Goal: Transaction & Acquisition: Purchase product/service

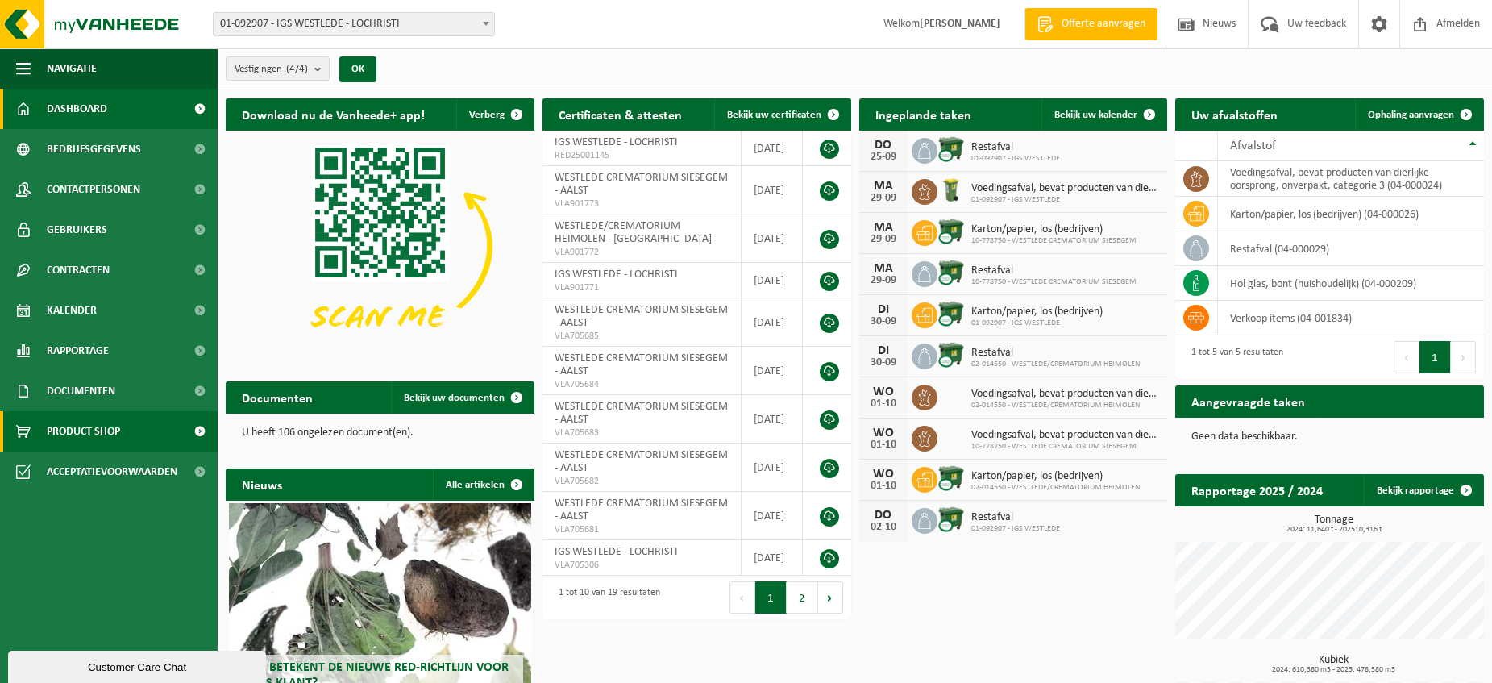
click at [104, 433] on span "Product Shop" at bounding box center [83, 431] width 73 height 40
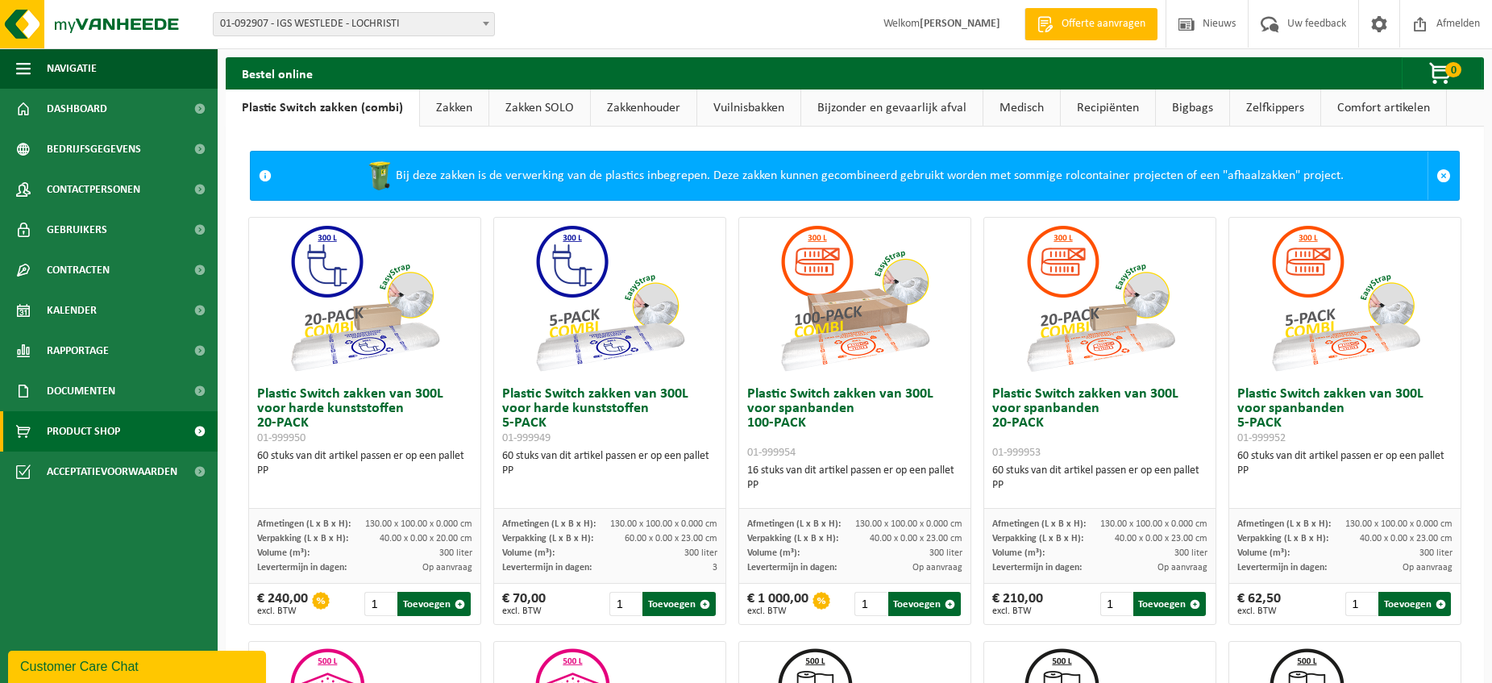
click at [443, 104] on link "Zakken" at bounding box center [454, 107] width 69 height 37
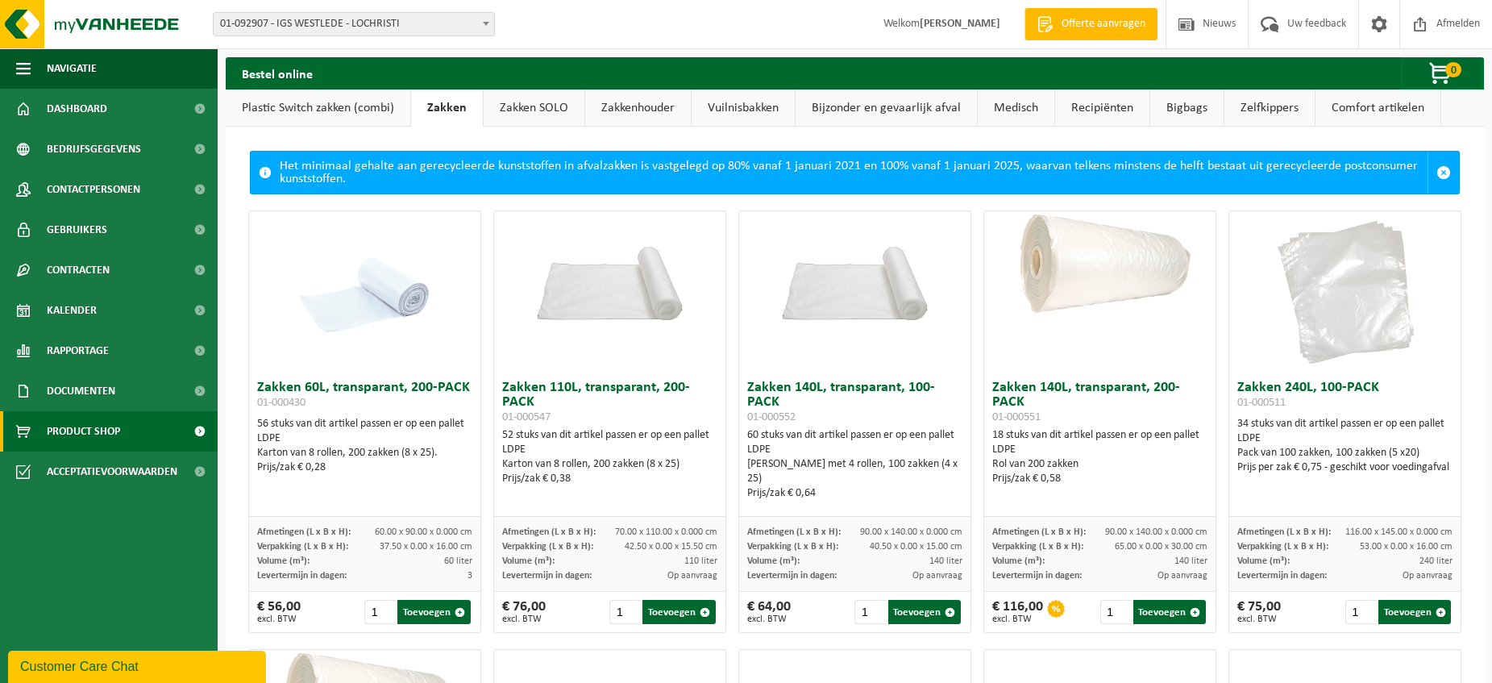
click at [709, 104] on link "Vuilnisbakken" at bounding box center [743, 107] width 103 height 37
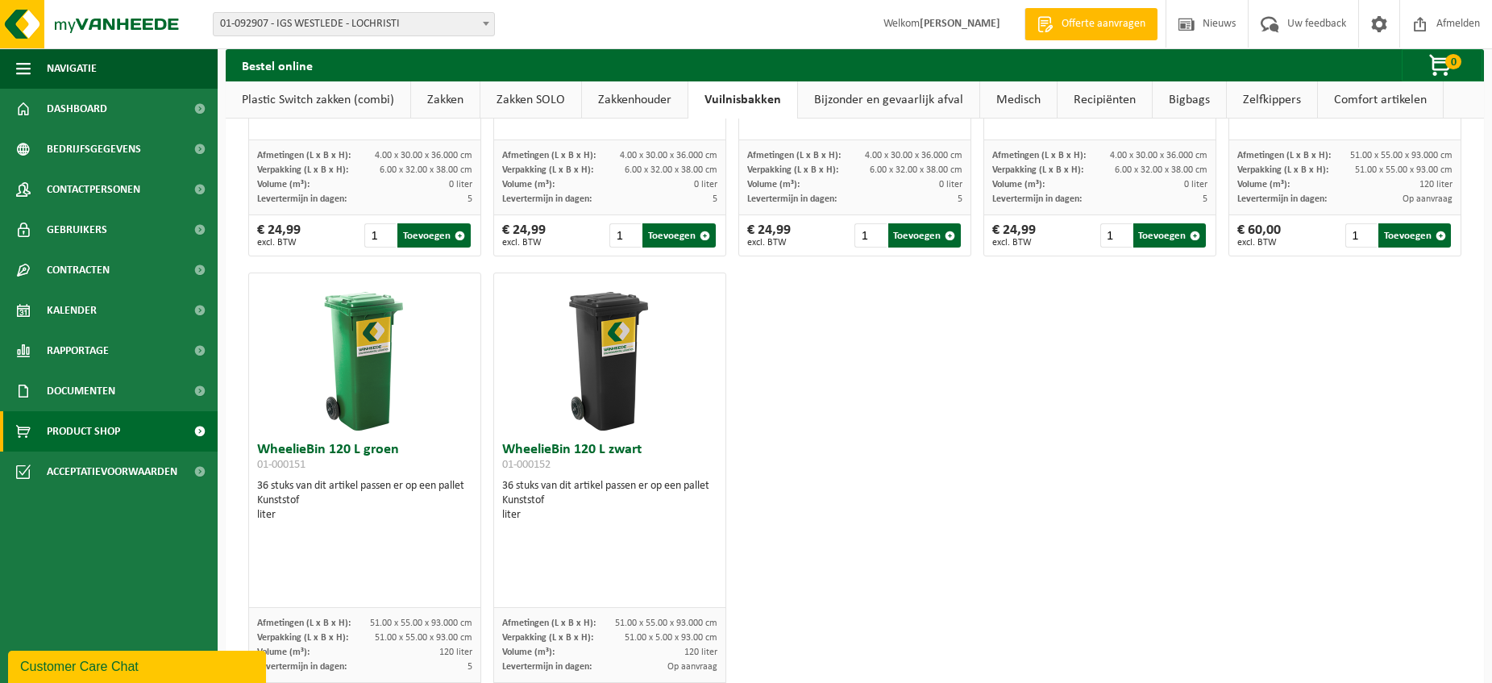
scroll to position [2297, 0]
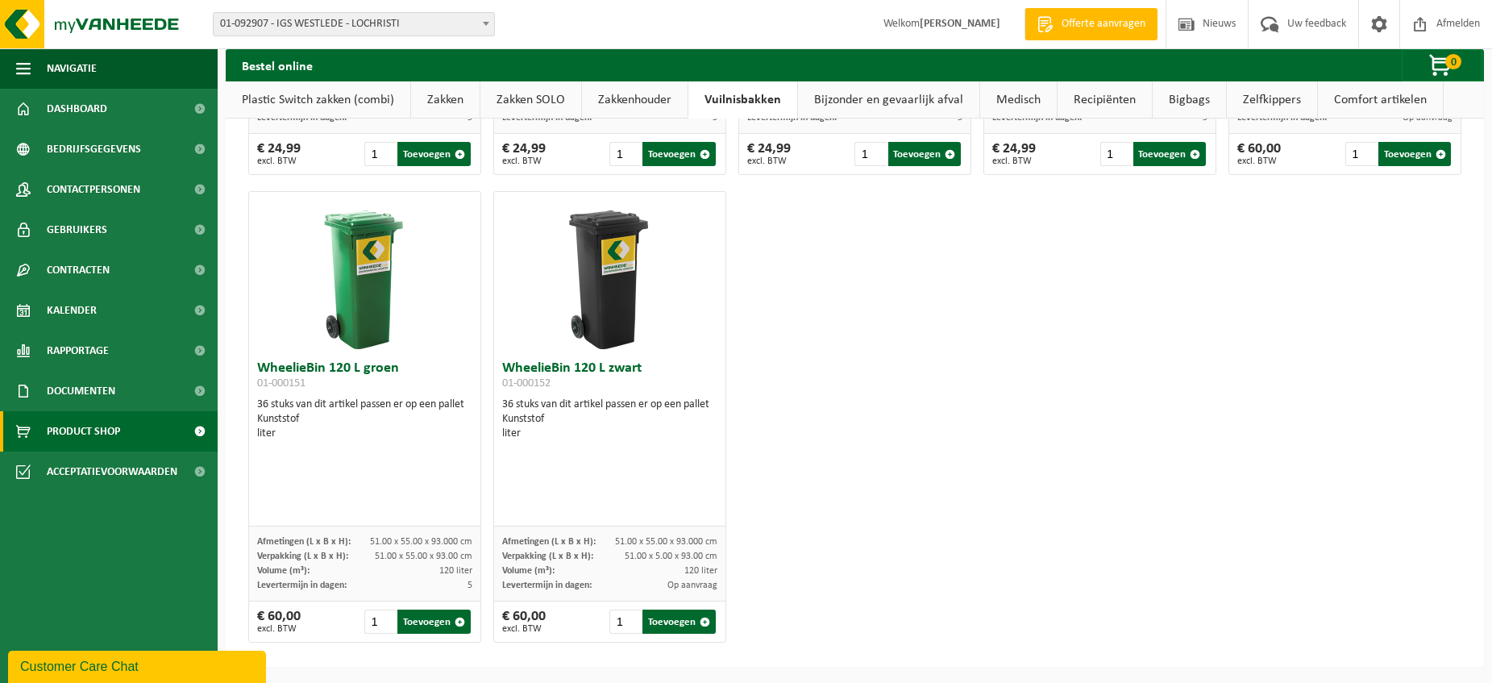
click at [593, 287] on img at bounding box center [609, 272] width 161 height 161
click at [584, 295] on img at bounding box center [609, 272] width 161 height 161
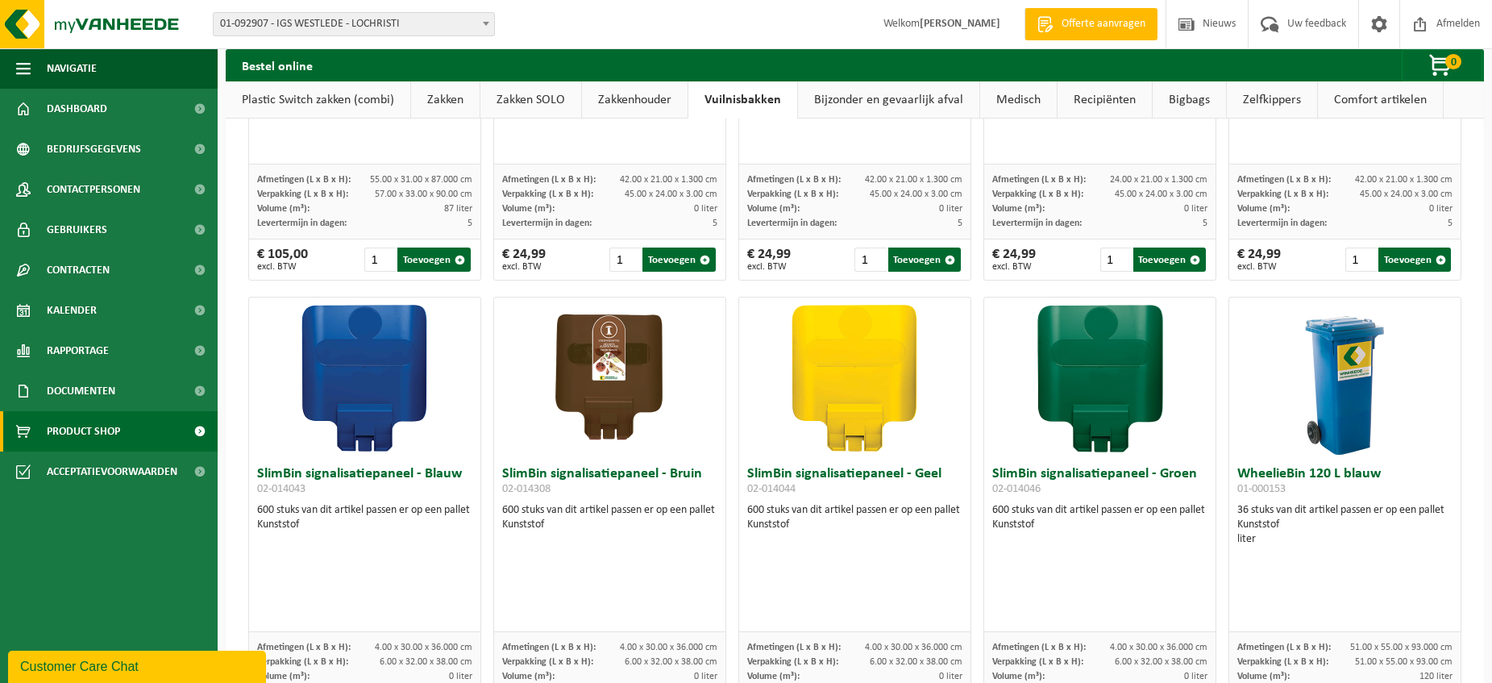
scroll to position [1333, 0]
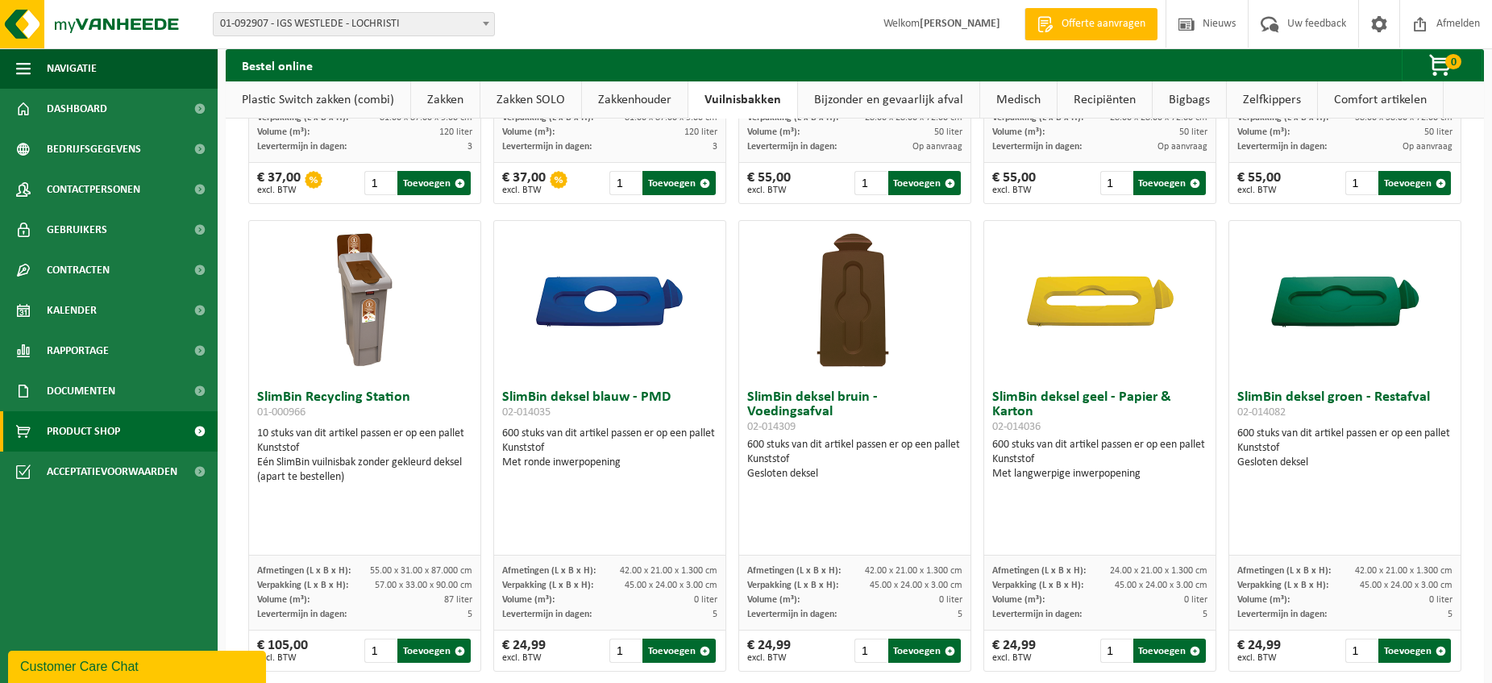
click at [455, 101] on link "Zakken" at bounding box center [445, 99] width 69 height 37
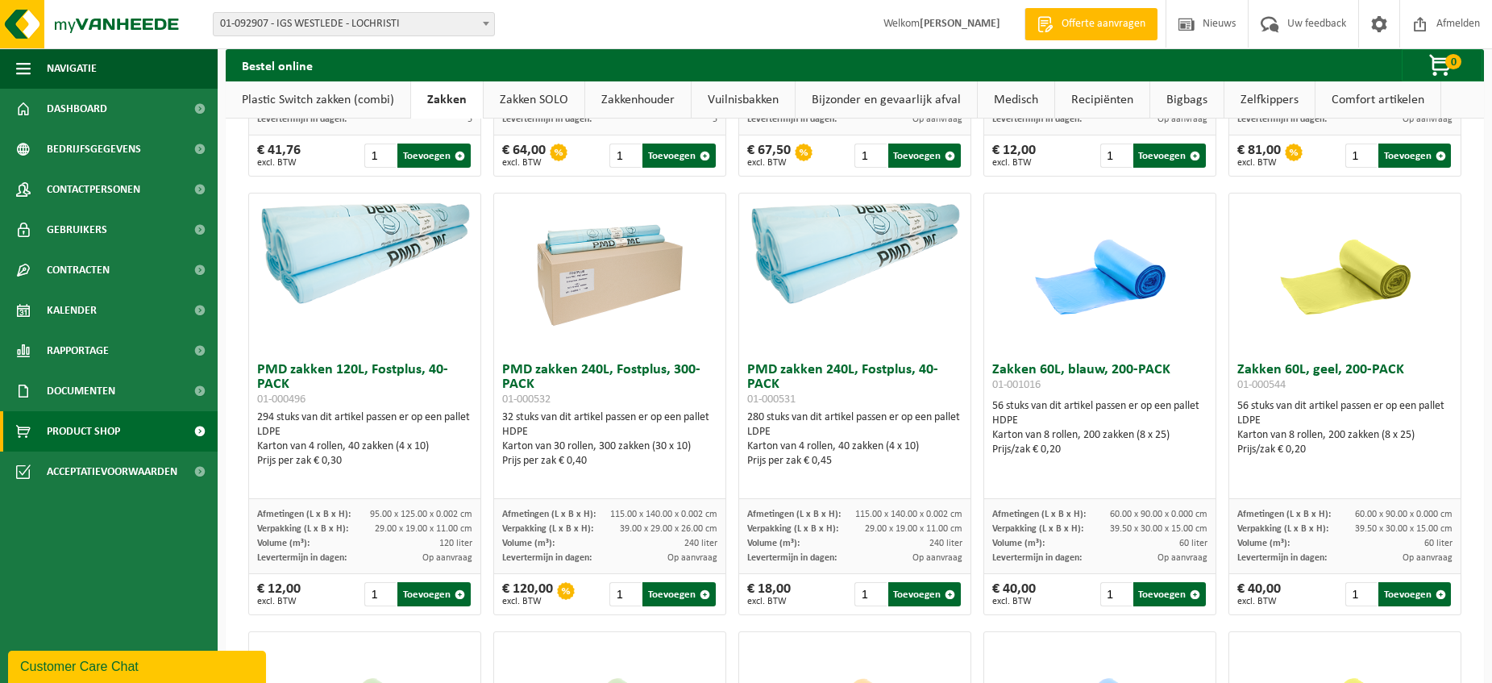
click at [544, 99] on link "Zakken SOLO" at bounding box center [534, 99] width 101 height 37
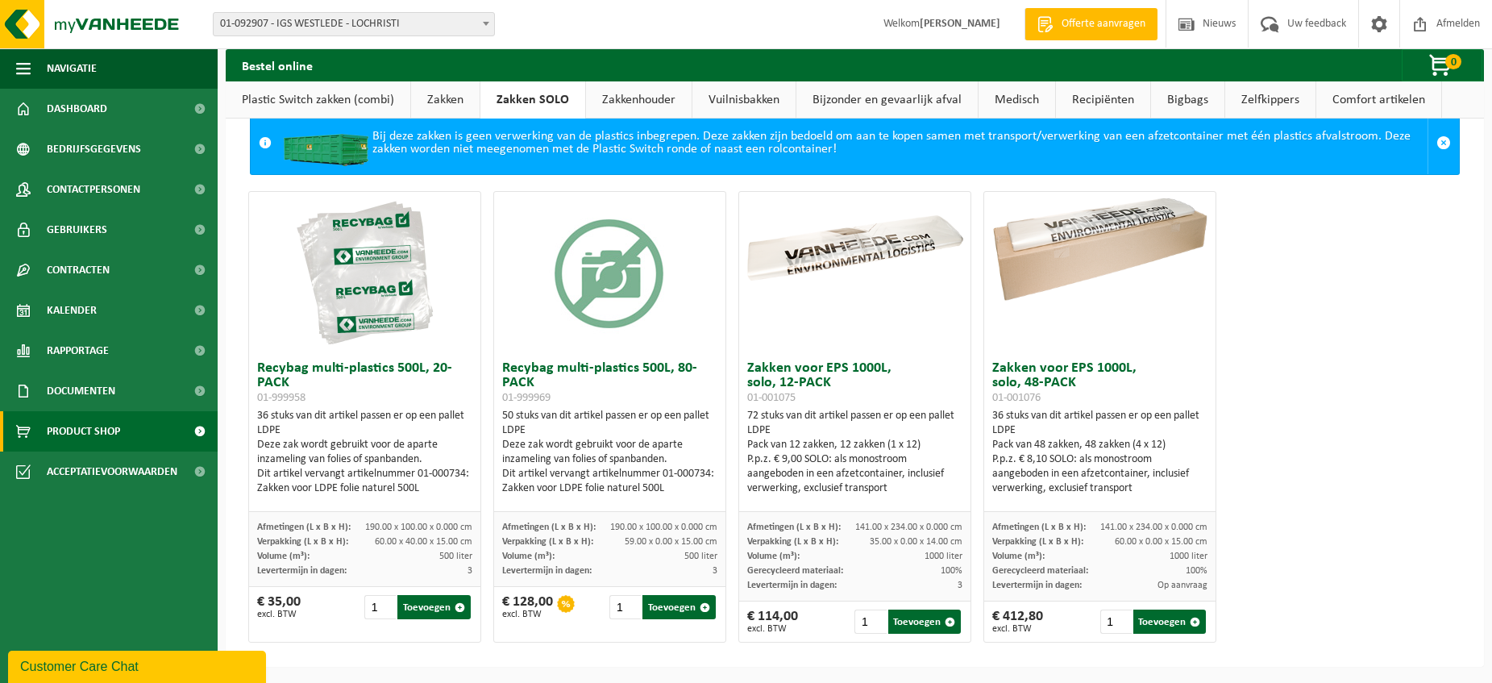
click at [472, 97] on link "Zakken" at bounding box center [445, 99] width 69 height 37
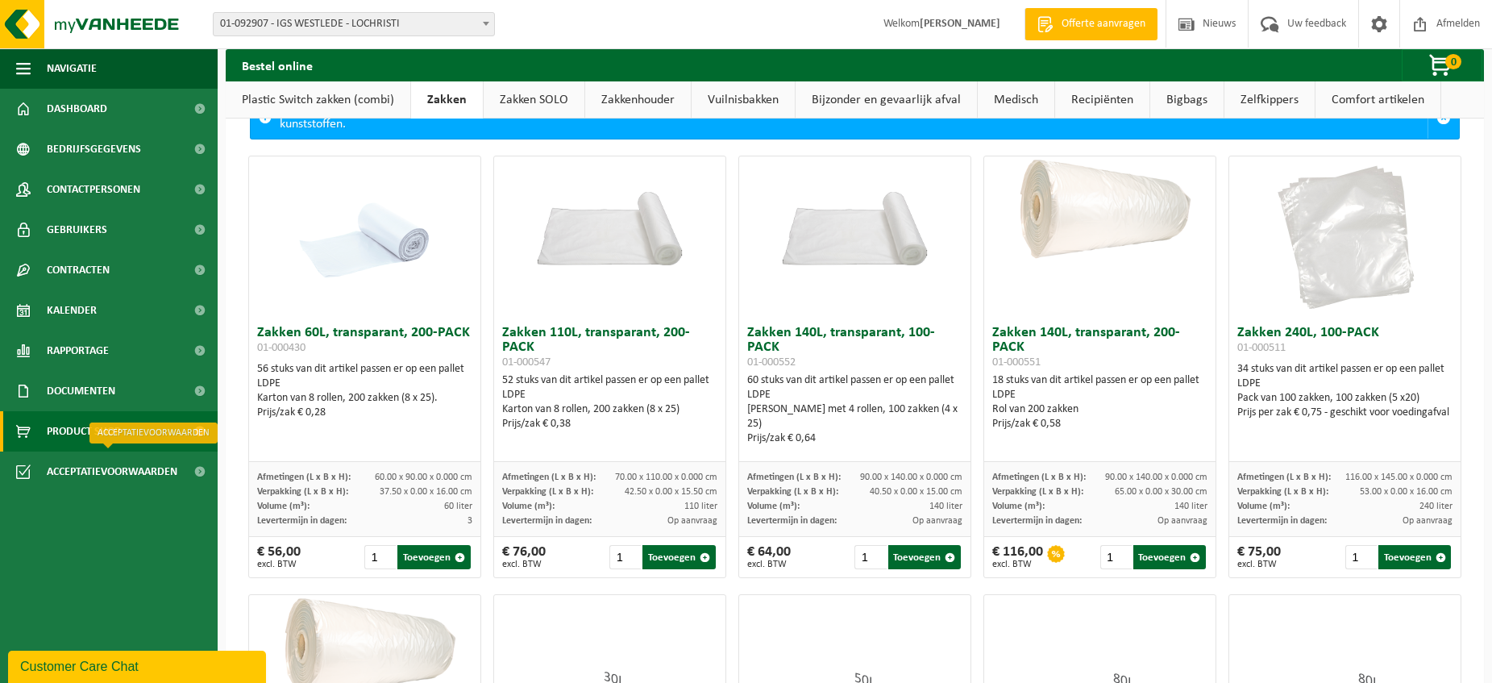
scroll to position [56, 0]
click at [132, 663] on div "Customer Care Chat" at bounding box center [137, 666] width 234 height 19
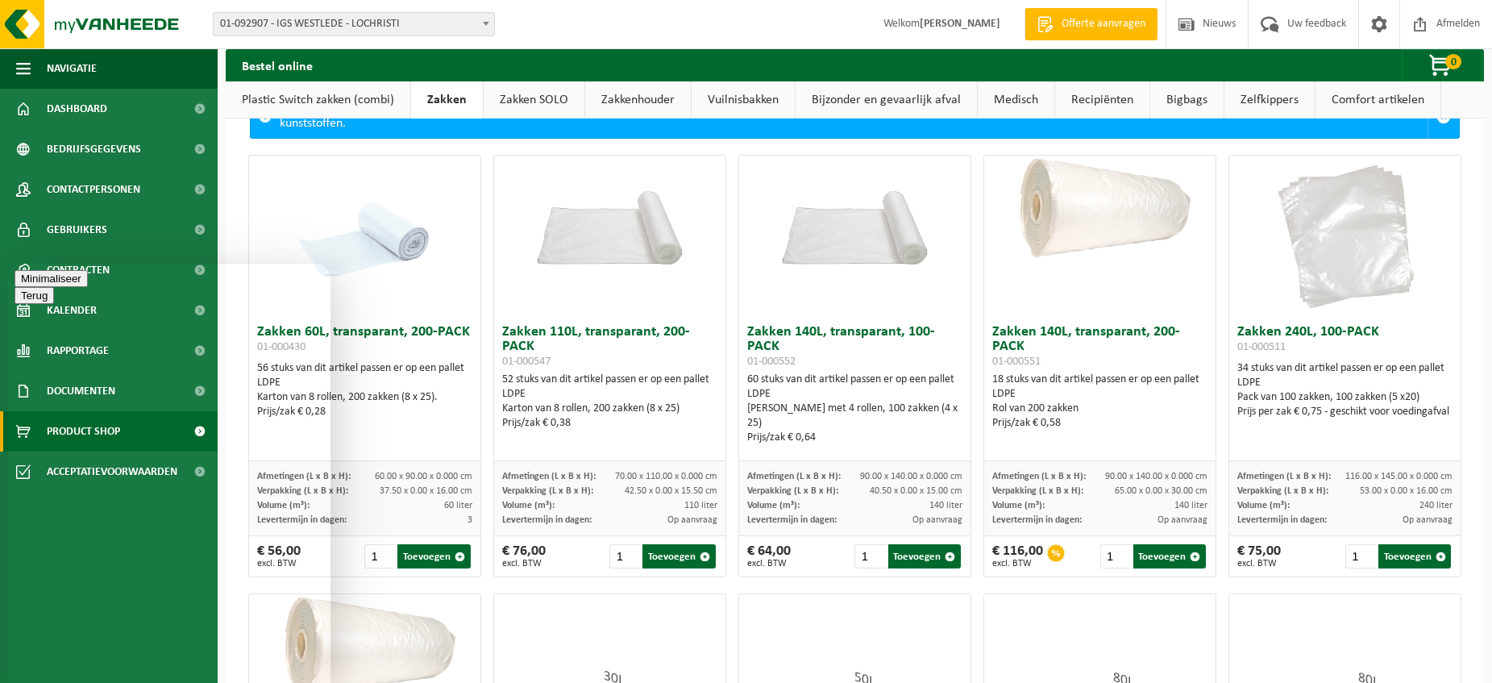
type textarea "Beste, hebben jullie -transparante zakken voor in kliko container 240l?"
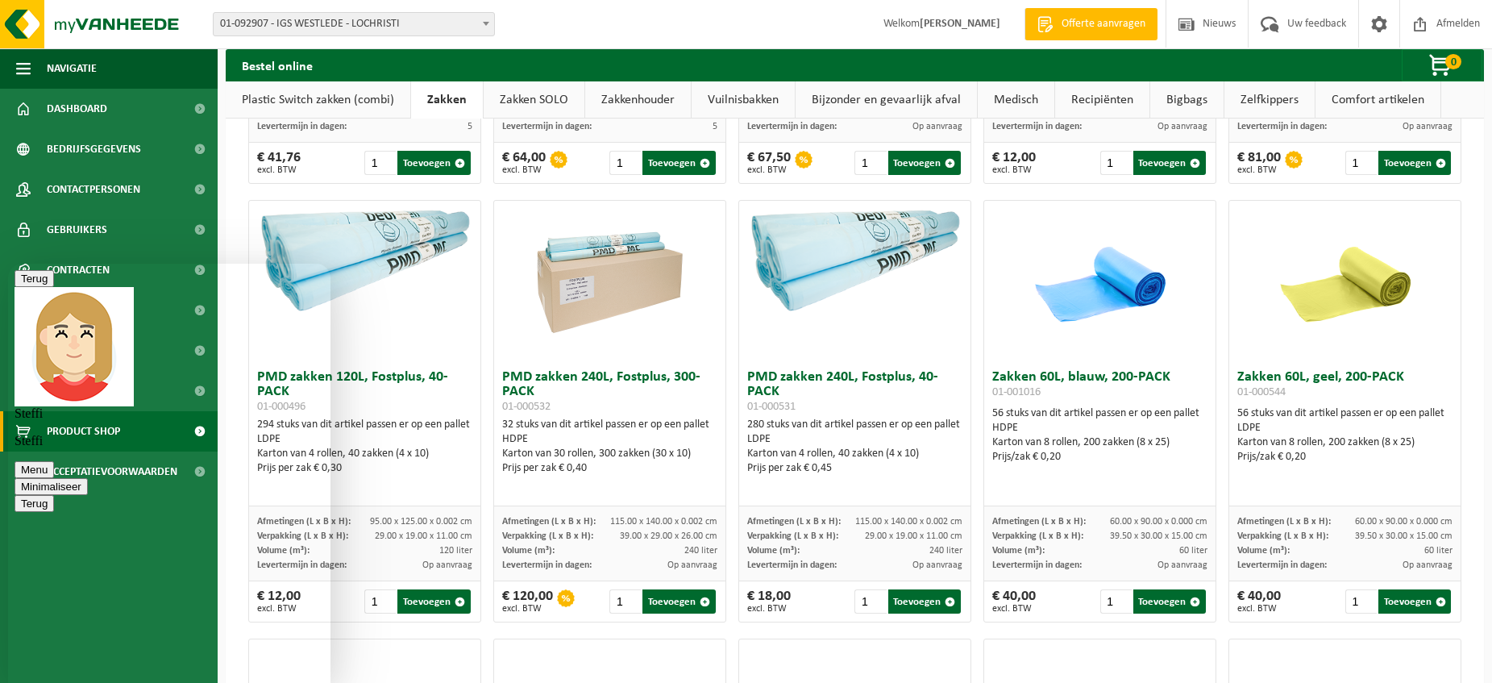
scroll to position [947, 0]
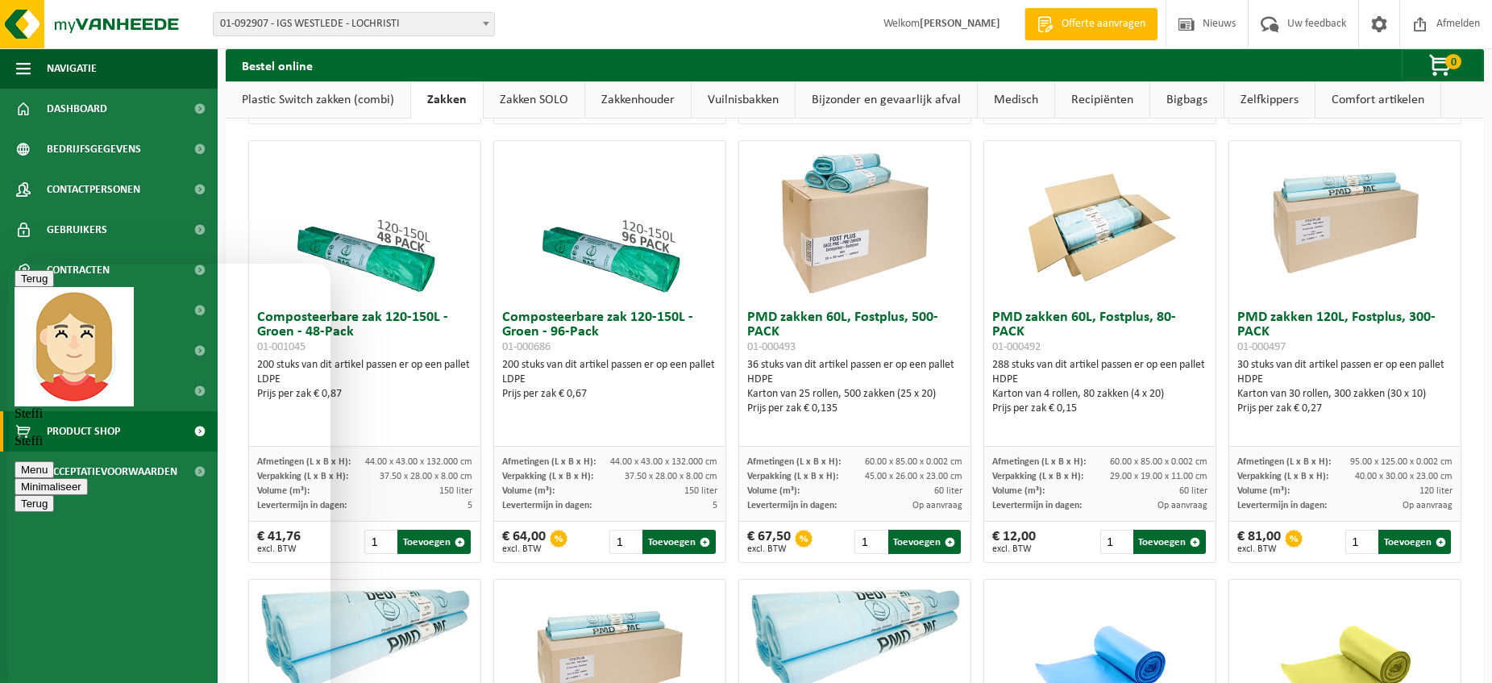
click at [735, 102] on link "Vuilnisbakken" at bounding box center [743, 99] width 103 height 37
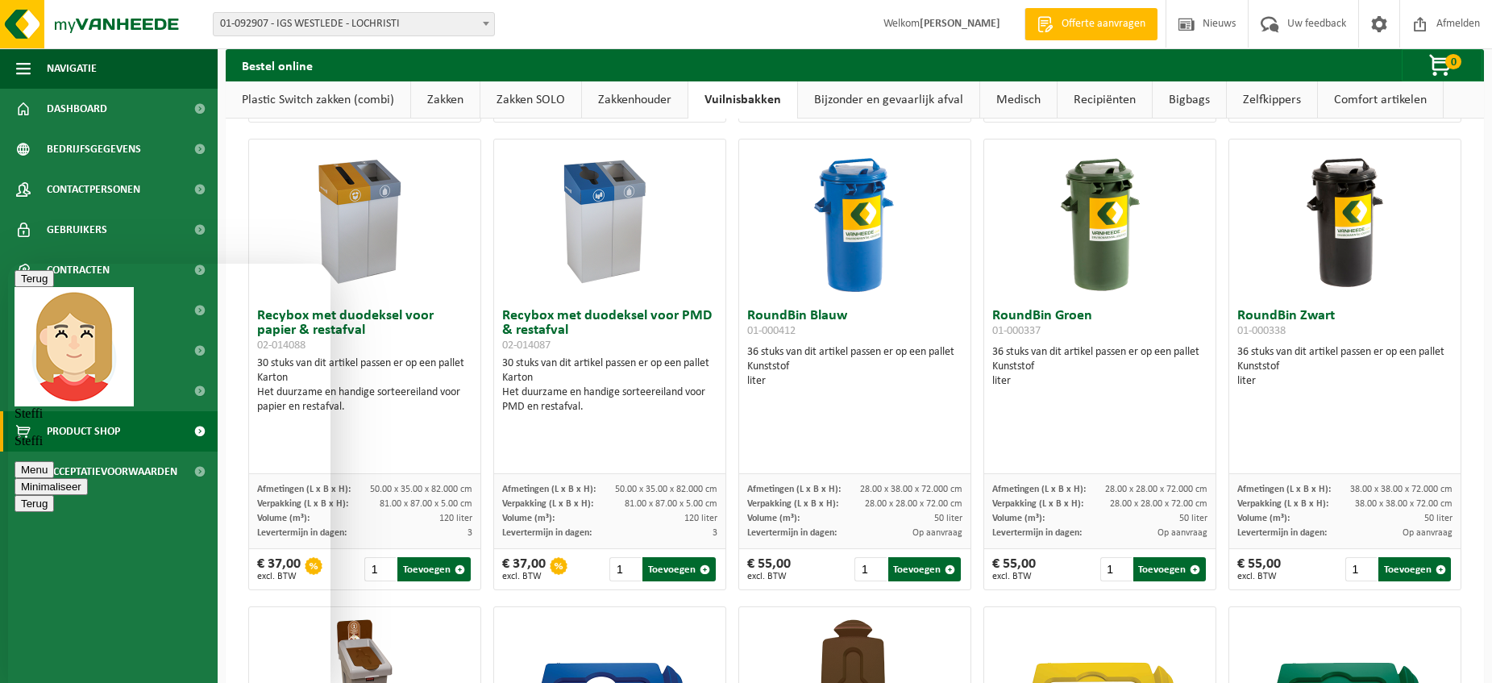
click at [645, 99] on link "Zakkenhouder" at bounding box center [635, 99] width 106 height 37
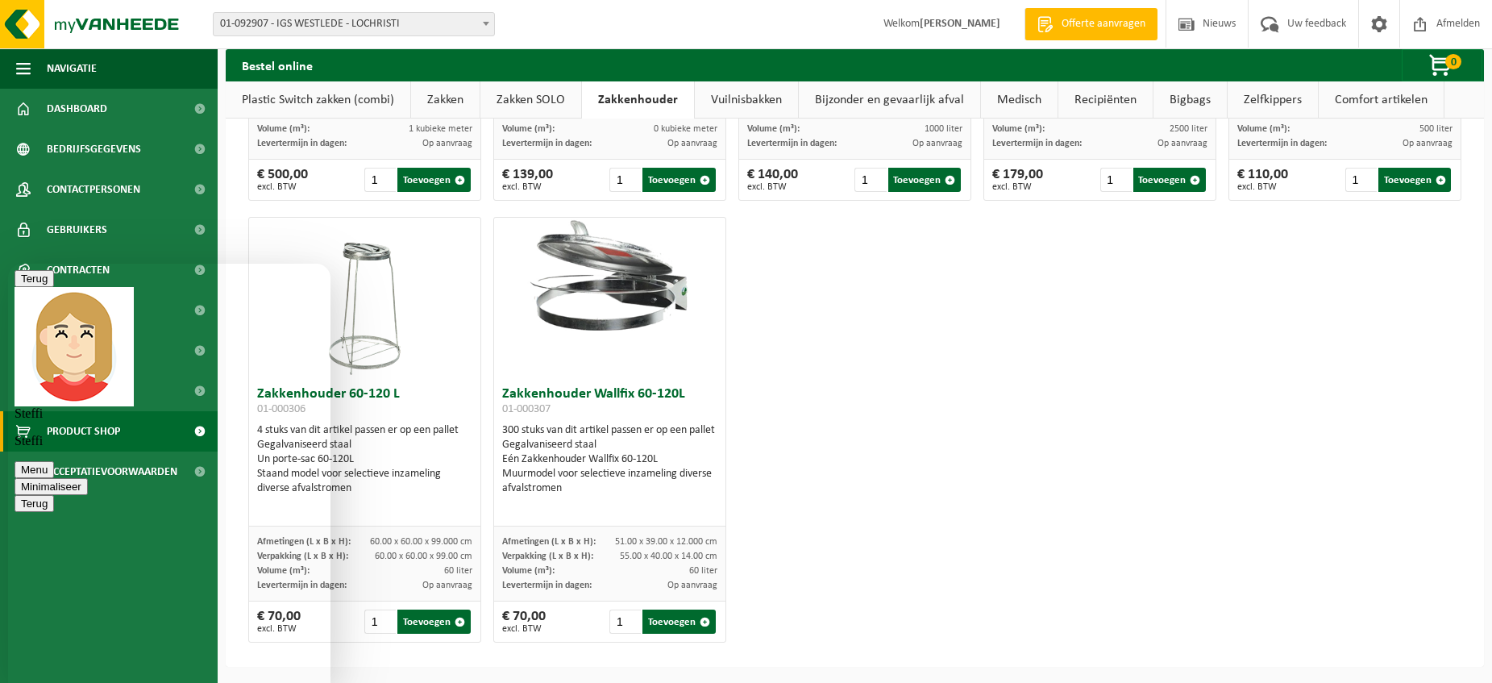
scroll to position [376, 0]
click at [531, 94] on link "Zakken SOLO" at bounding box center [530, 99] width 101 height 37
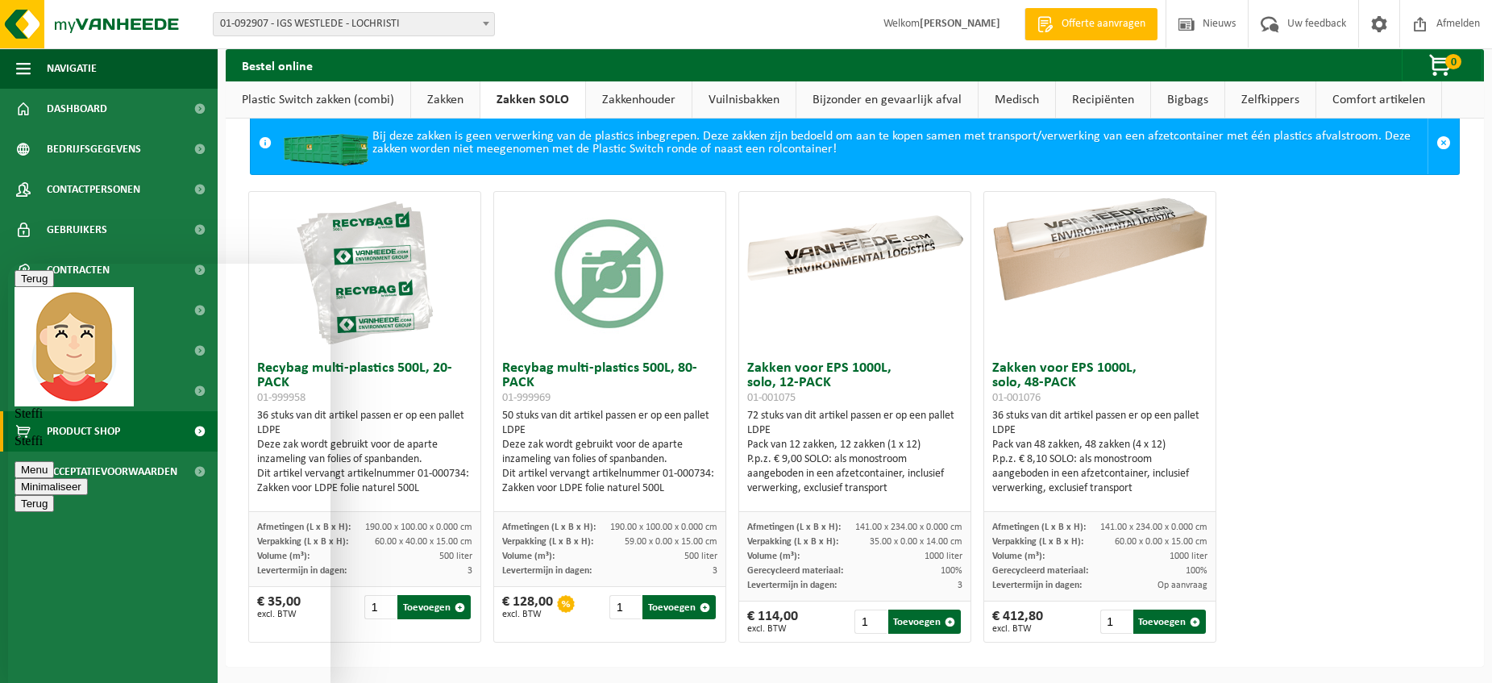
click at [432, 89] on link "Zakken" at bounding box center [445, 99] width 69 height 37
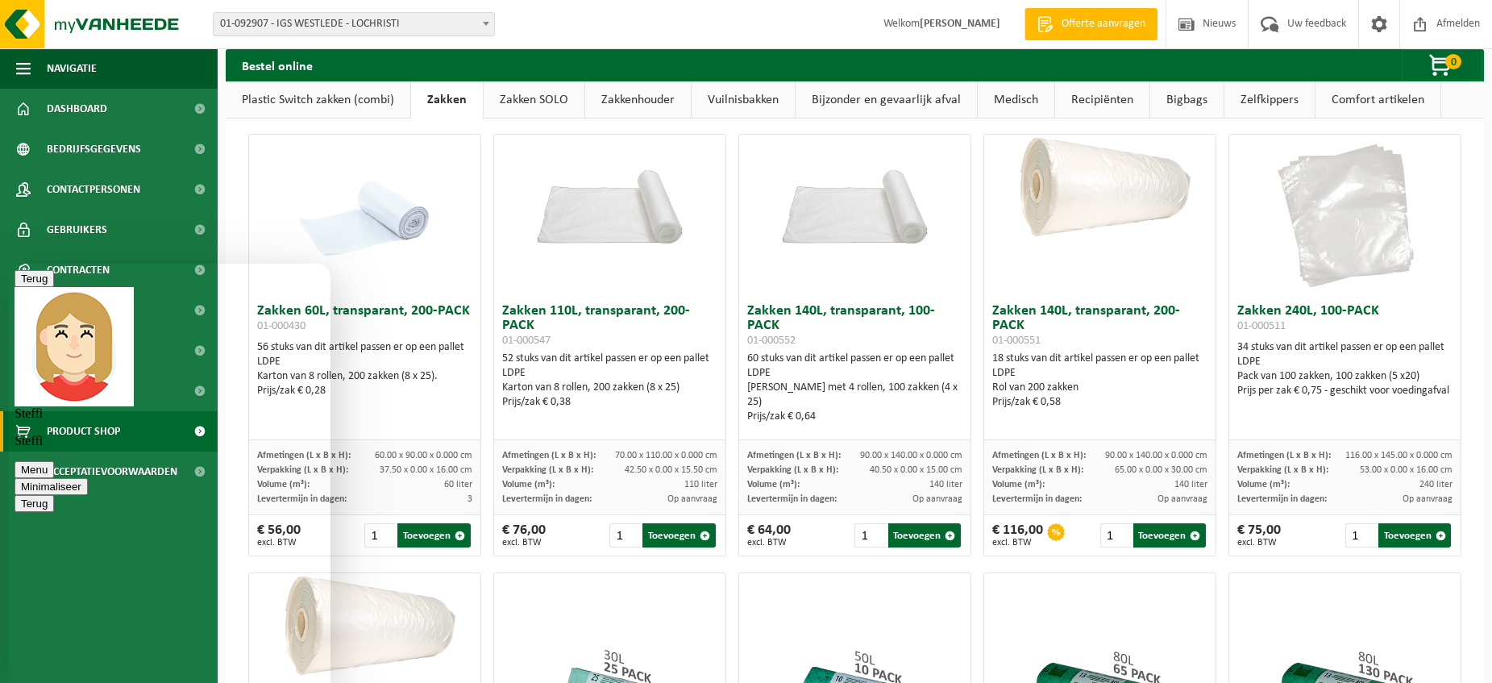
scroll to position [32, 0]
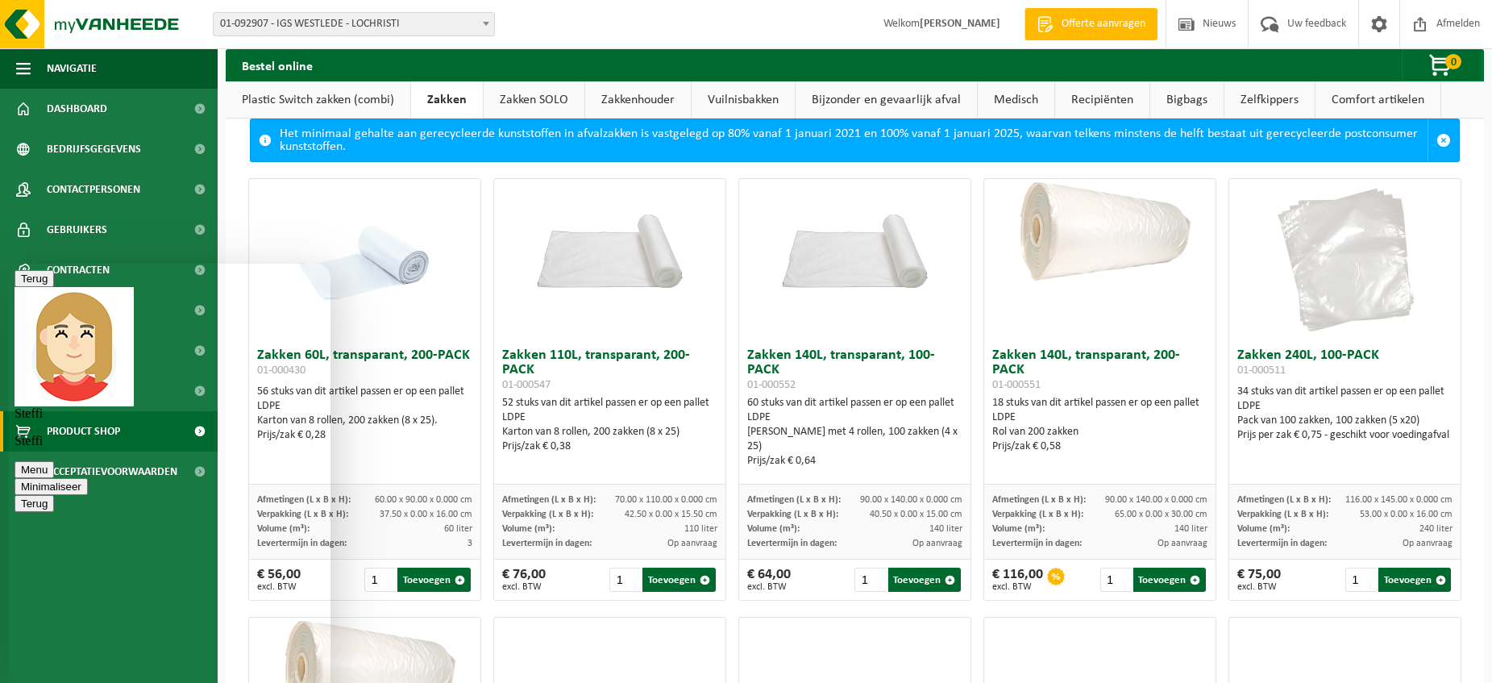
click at [88, 478] on button "Minimaliseer" at bounding box center [51, 486] width 73 height 17
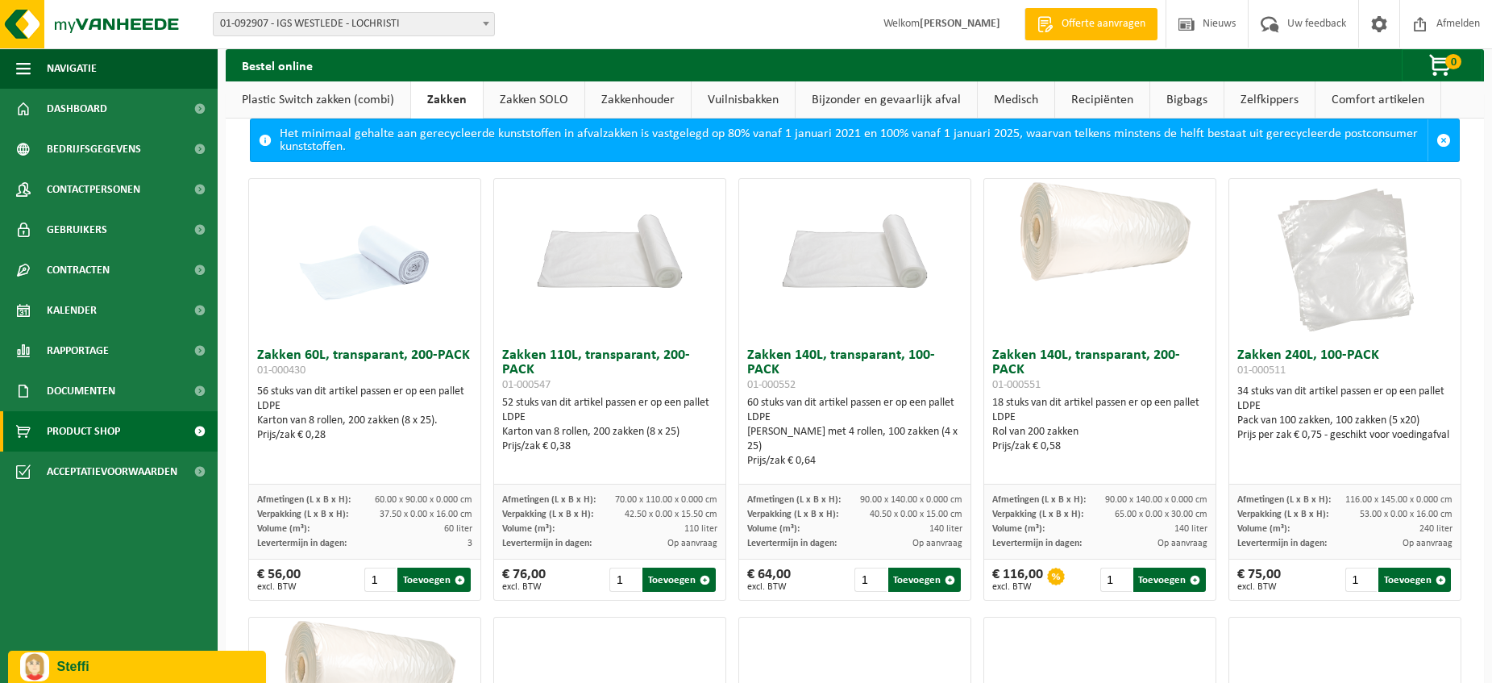
click at [484, 18] on span at bounding box center [486, 23] width 16 height 21
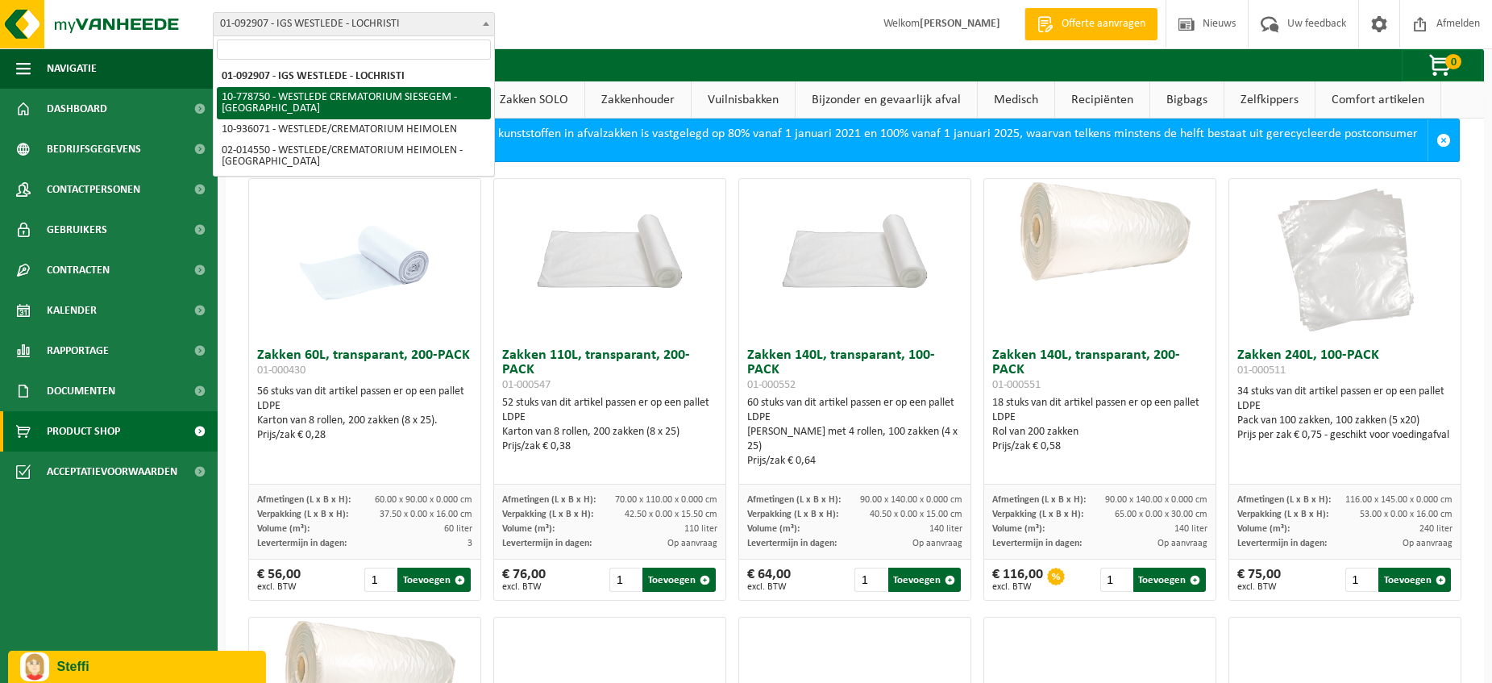
select select "25039"
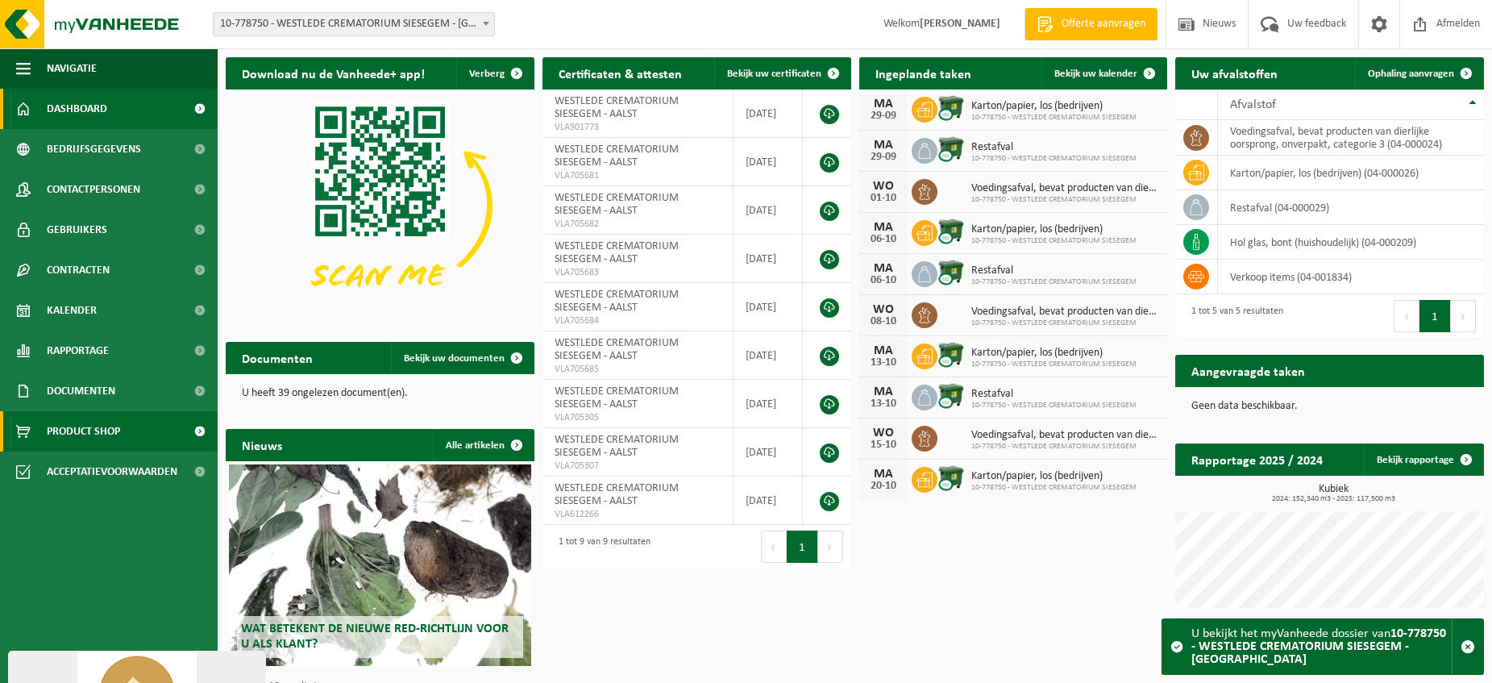
click at [98, 439] on span "Product Shop" at bounding box center [83, 431] width 73 height 40
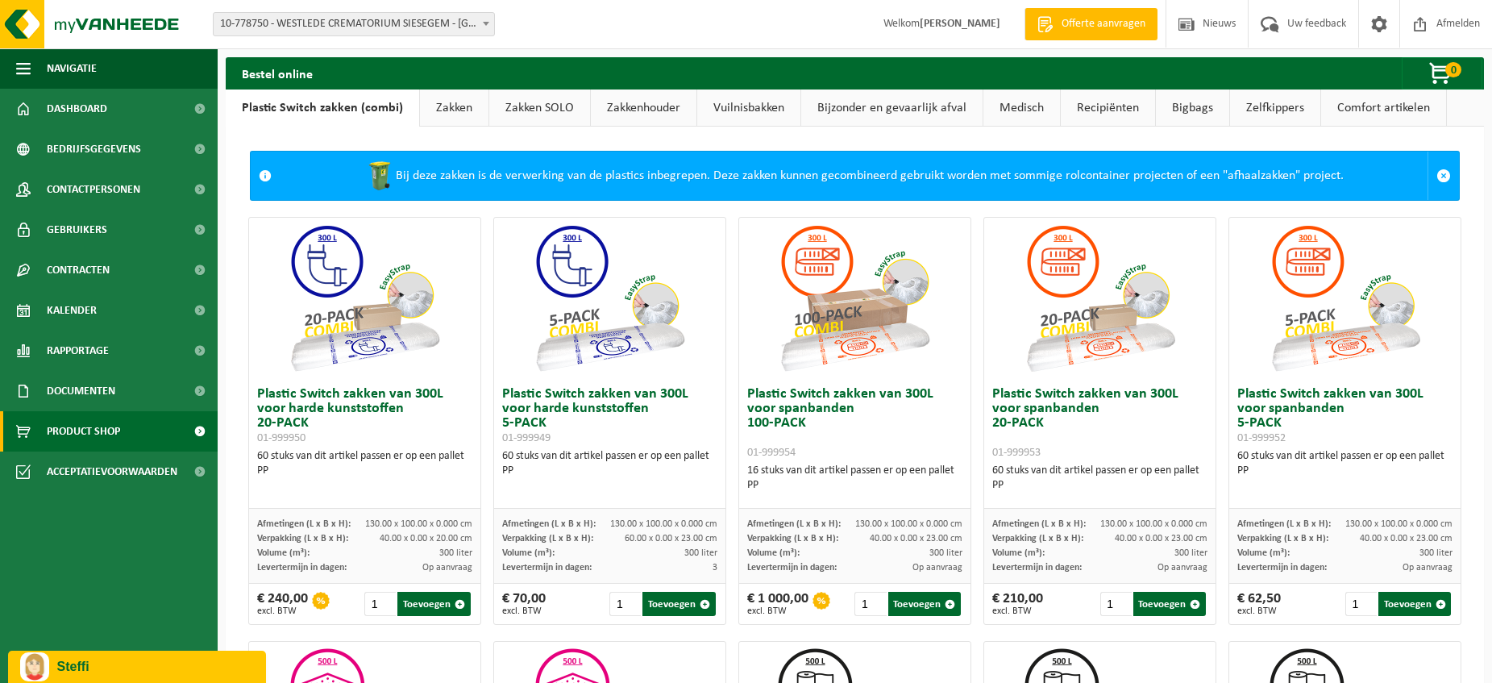
click at [458, 110] on link "Zakken" at bounding box center [454, 107] width 69 height 37
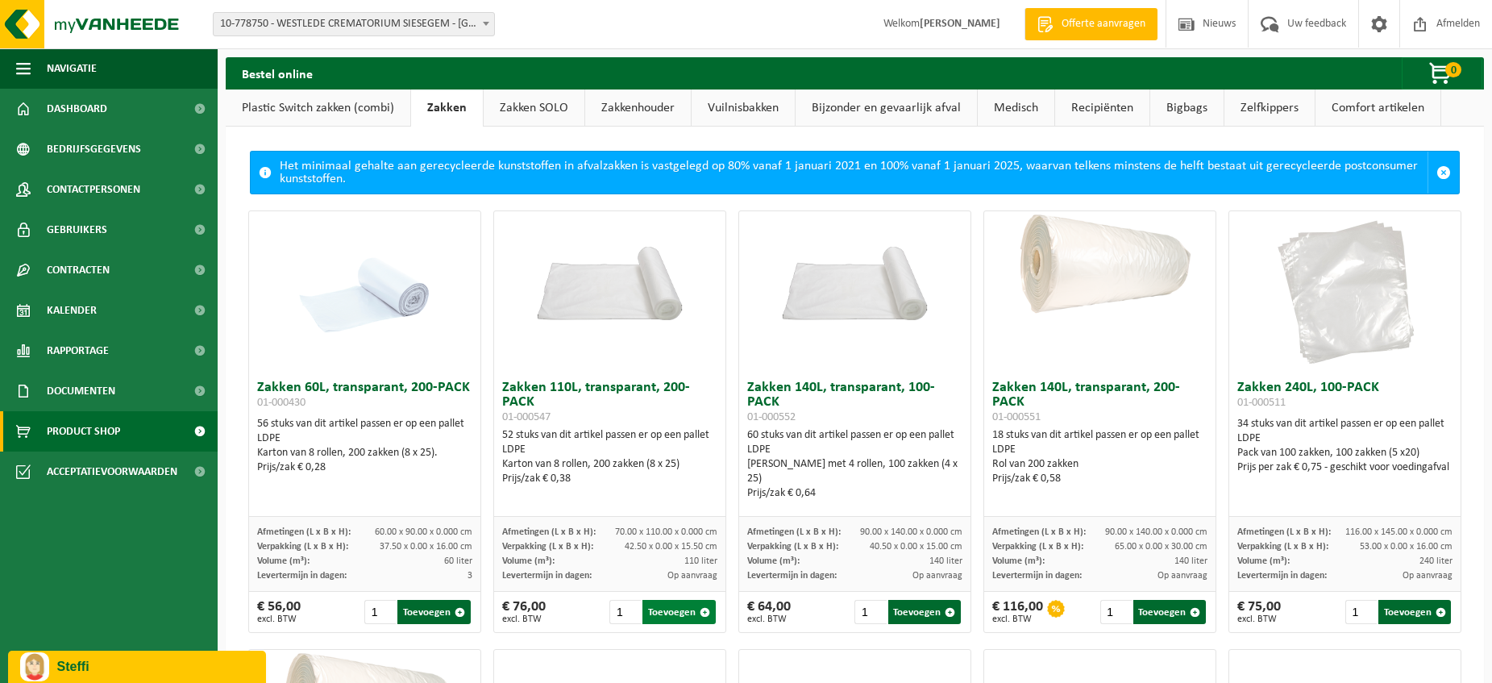
click at [705, 614] on span "button" at bounding box center [705, 612] width 10 height 10
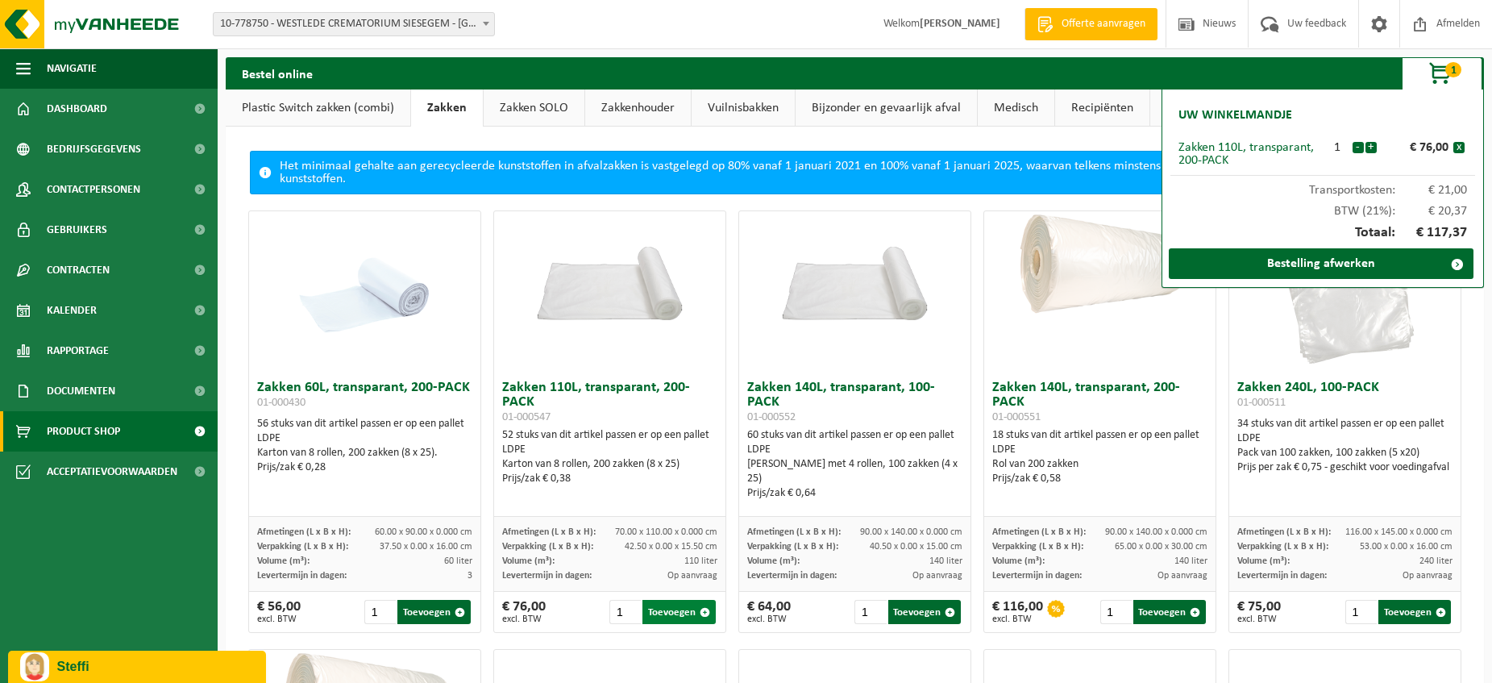
click at [702, 613] on span "button" at bounding box center [705, 612] width 10 height 10
click at [945, 610] on span "button" at bounding box center [950, 612] width 10 height 10
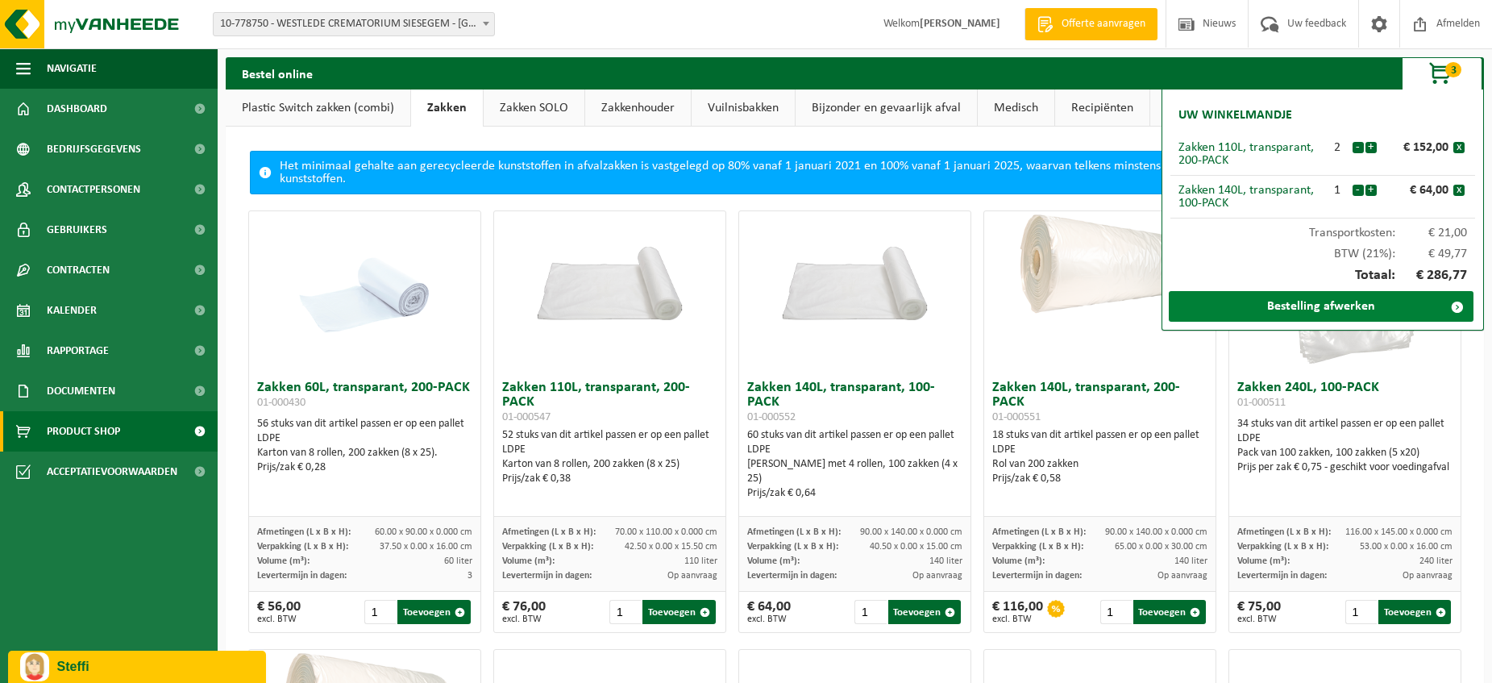
click at [1333, 307] on link "Bestelling afwerken" at bounding box center [1321, 306] width 305 height 31
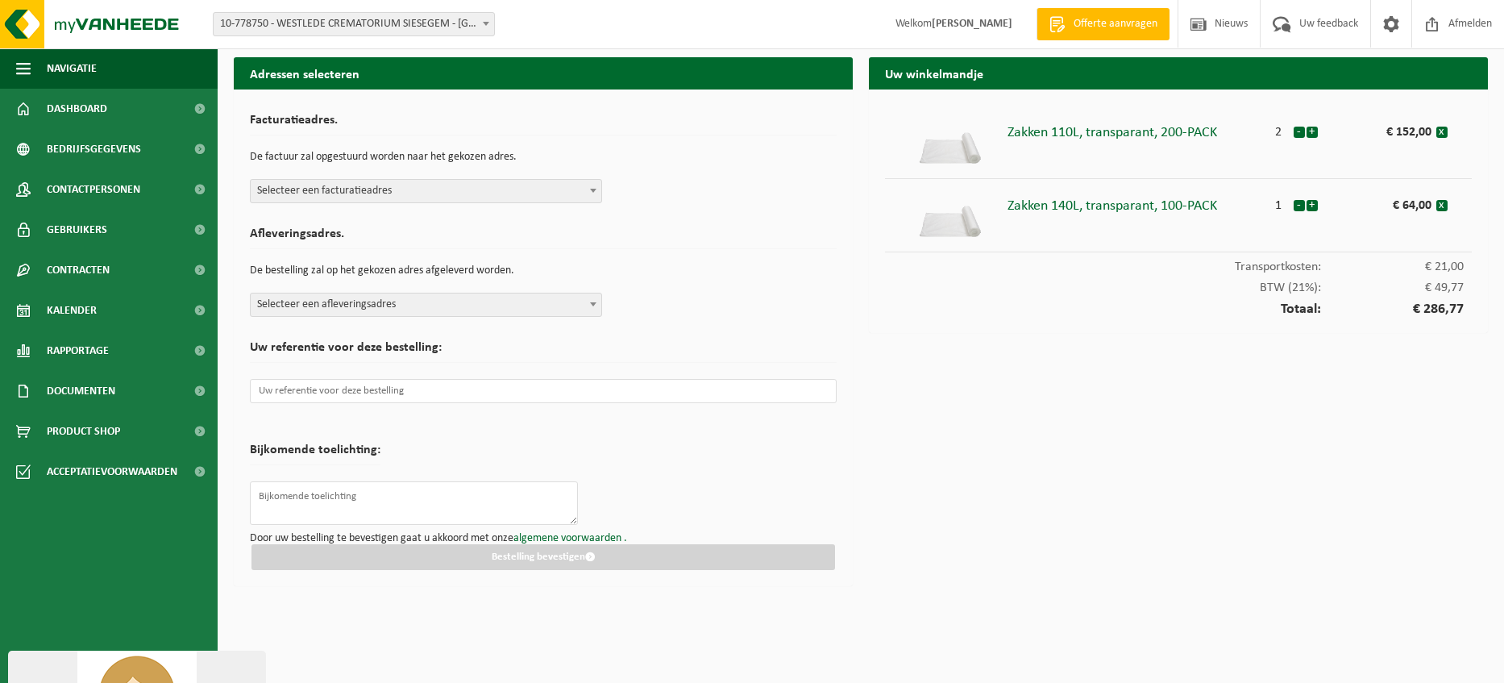
click at [597, 188] on span at bounding box center [593, 190] width 16 height 21
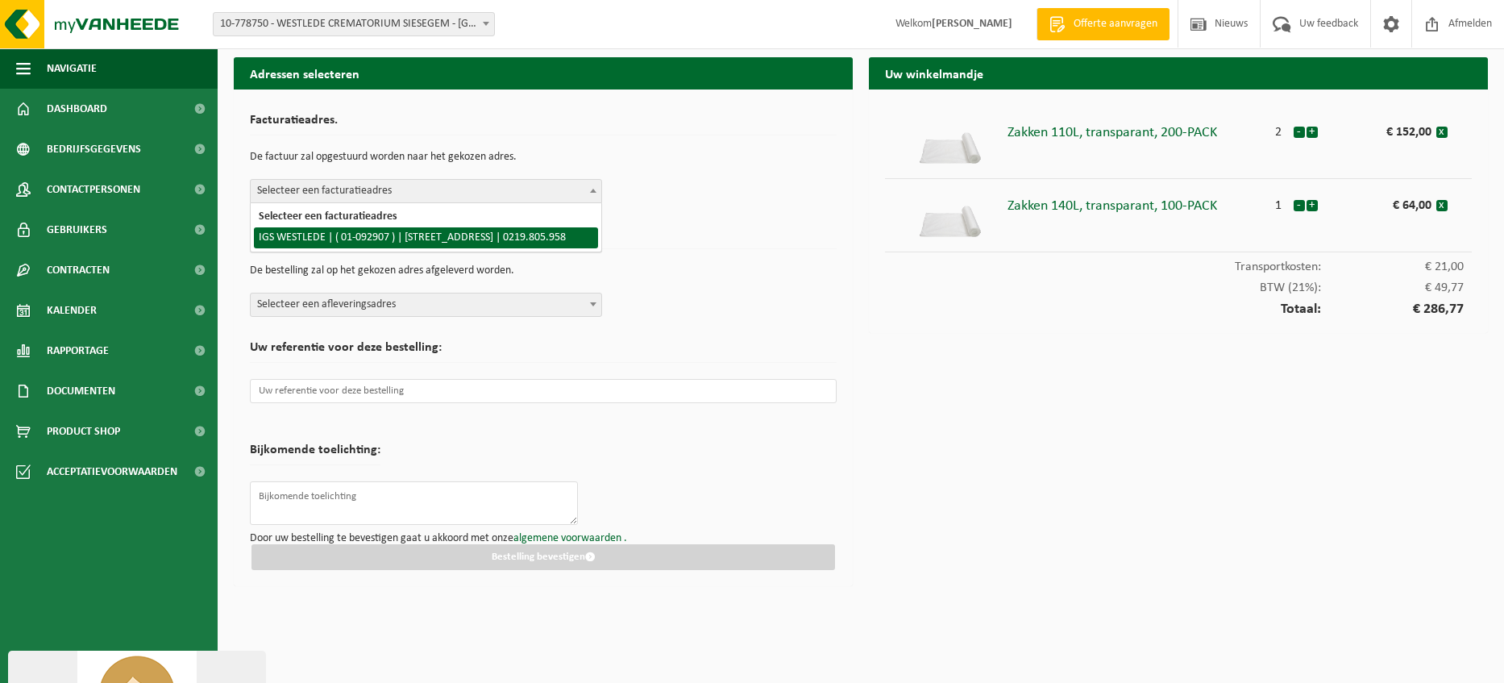
select select "766"
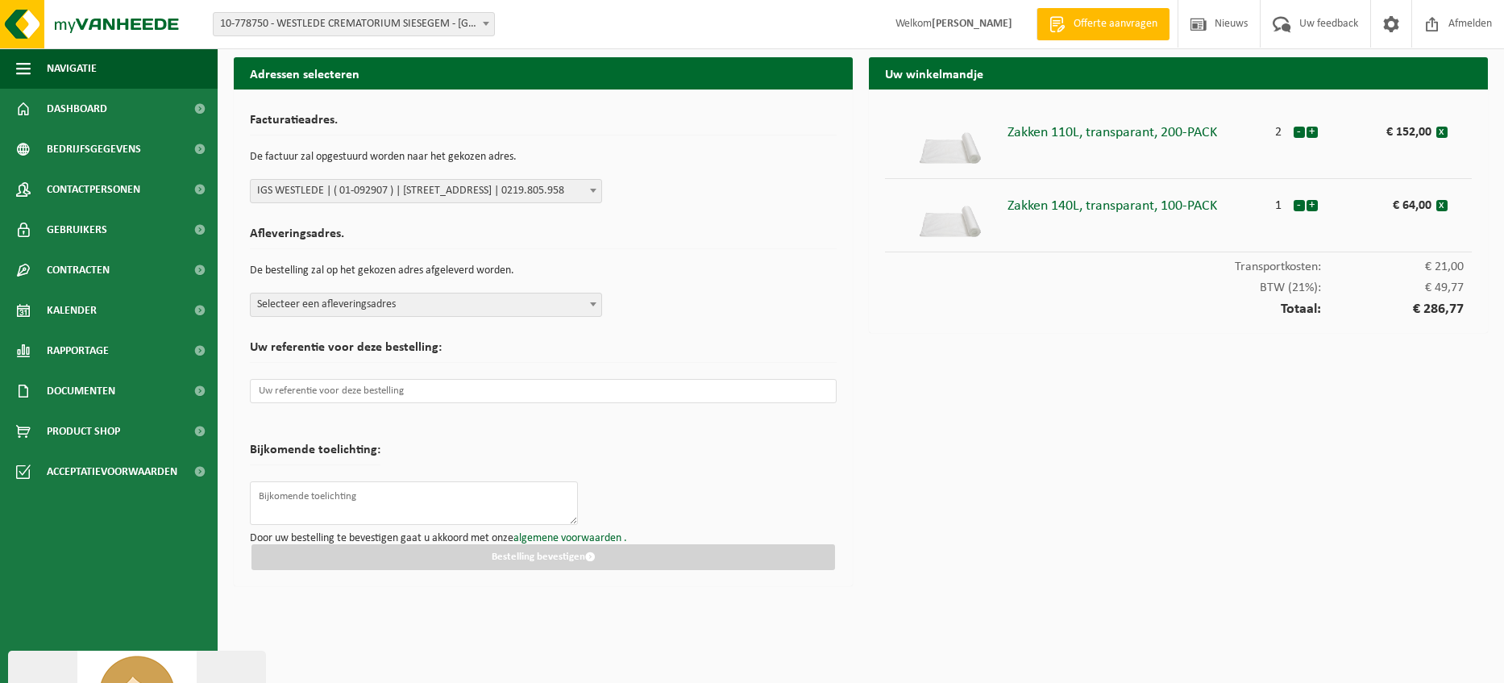
click at [582, 303] on span "Selecteer een afleveringsadres" at bounding box center [426, 304] width 351 height 23
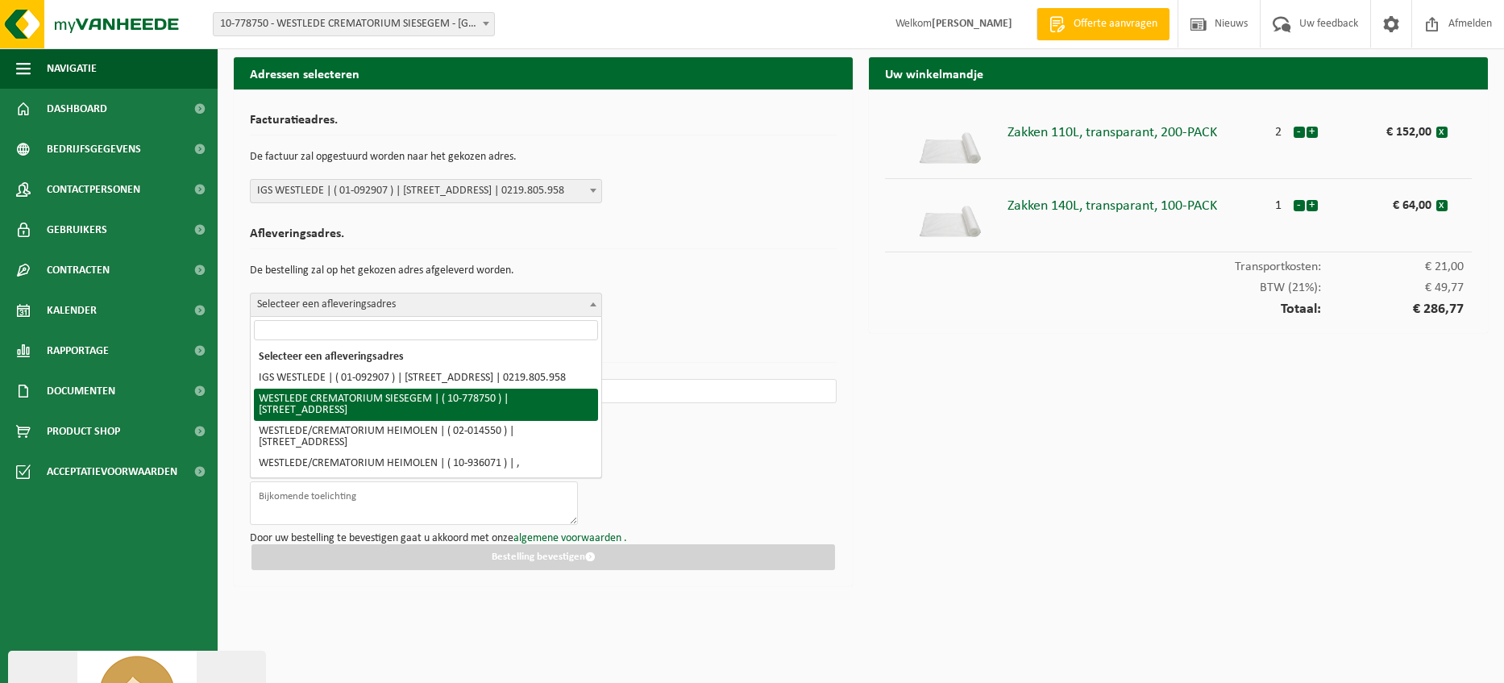
select select "25039"
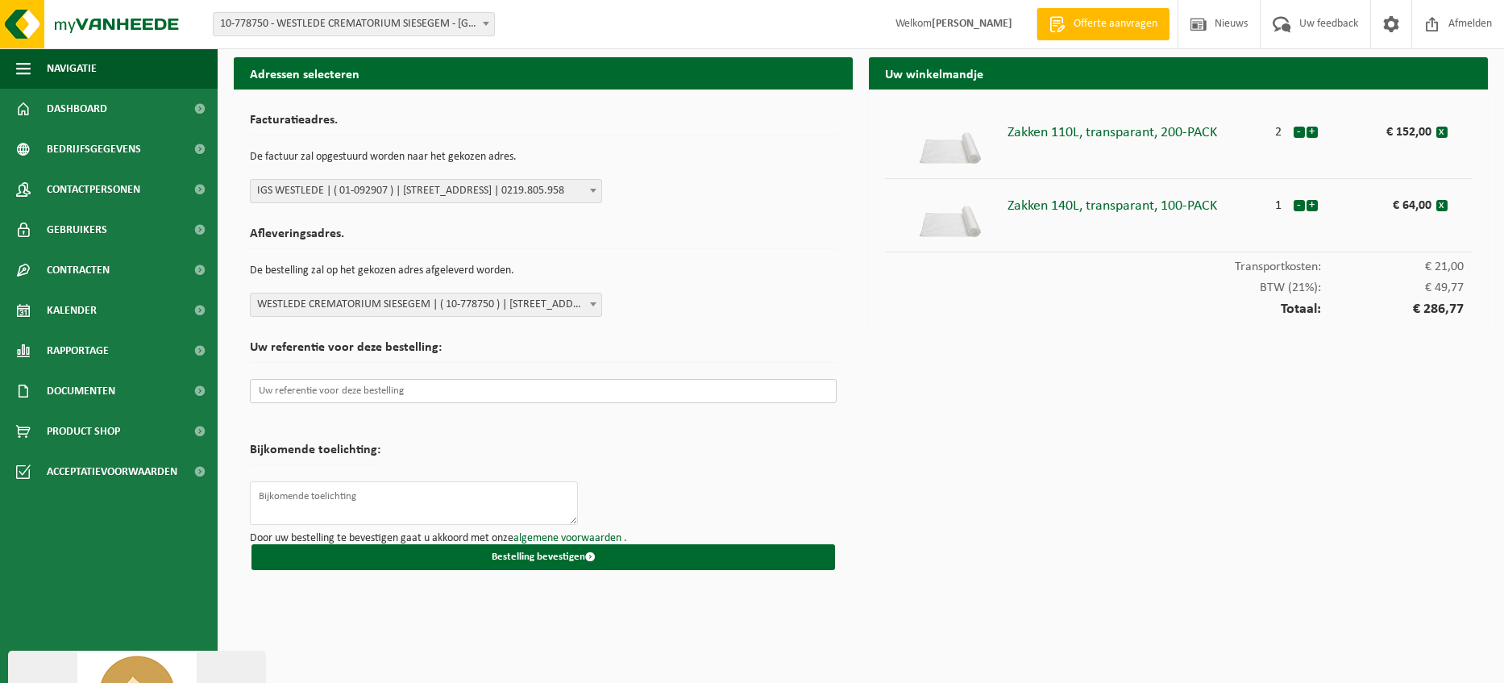
click at [372, 397] on input "text" at bounding box center [543, 391] width 587 height 24
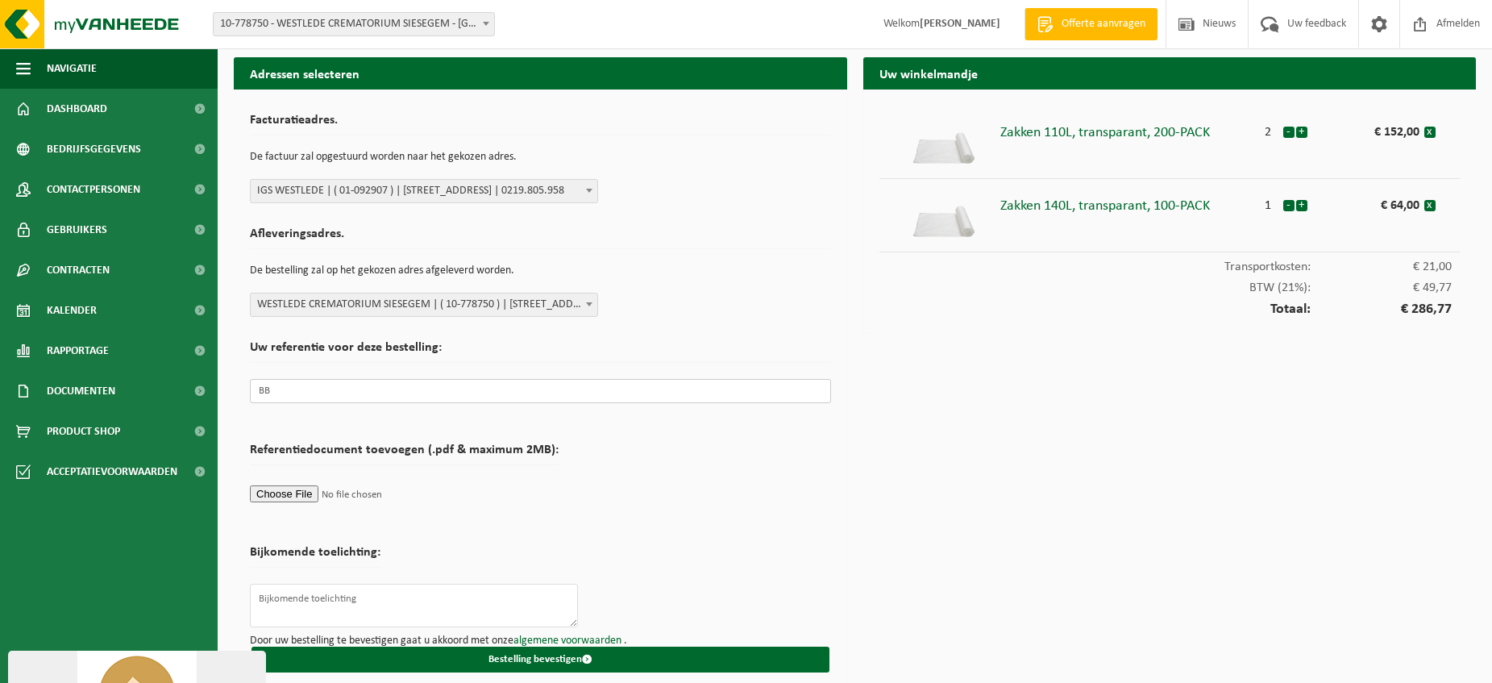
scroll to position [15, 0]
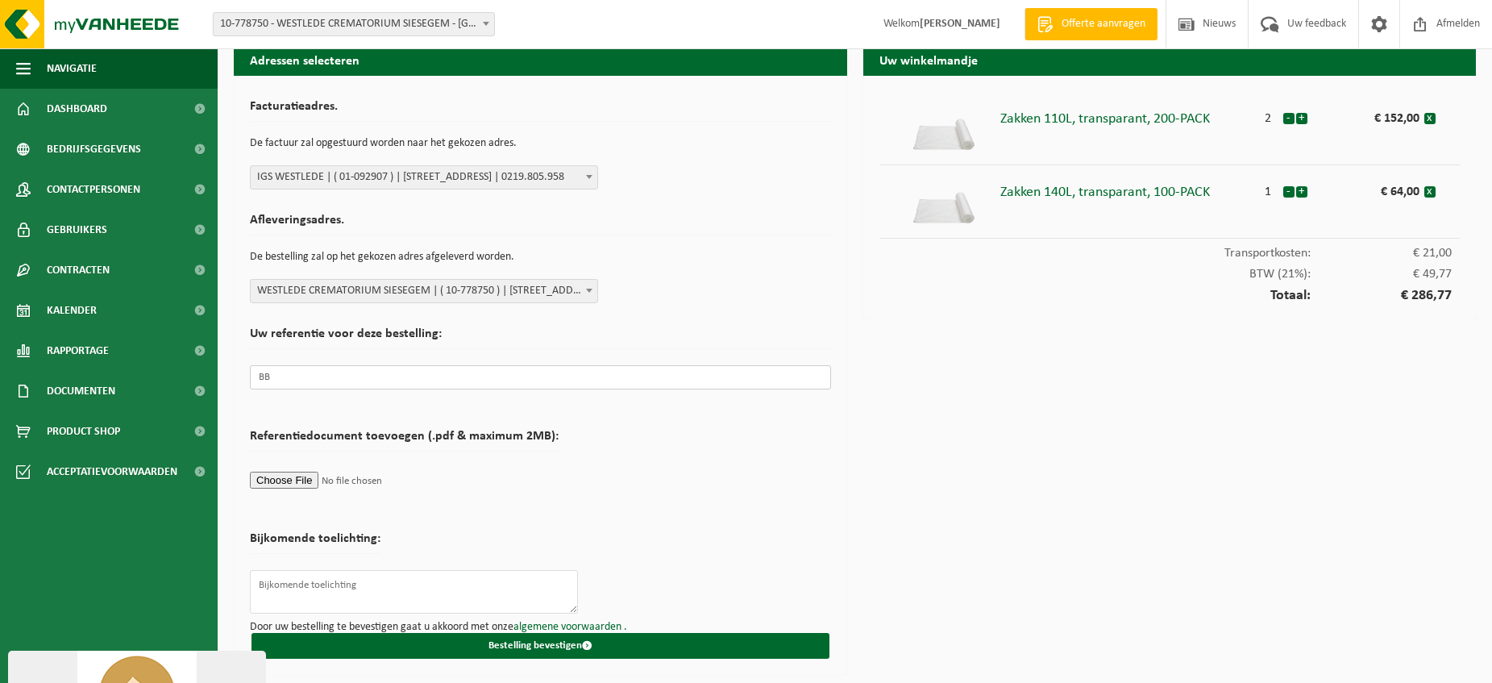
type input "BB"
click at [293, 582] on textarea at bounding box center [414, 592] width 328 height 44
type textarea "tav [PERSON_NAME]"
click at [605, 502] on form "Facturatieadres. De factuur zal opgestuurd worden naar het gekozen adres. Selec…" at bounding box center [540, 375] width 581 height 567
click at [295, 379] on input "BB" at bounding box center [540, 377] width 581 height 24
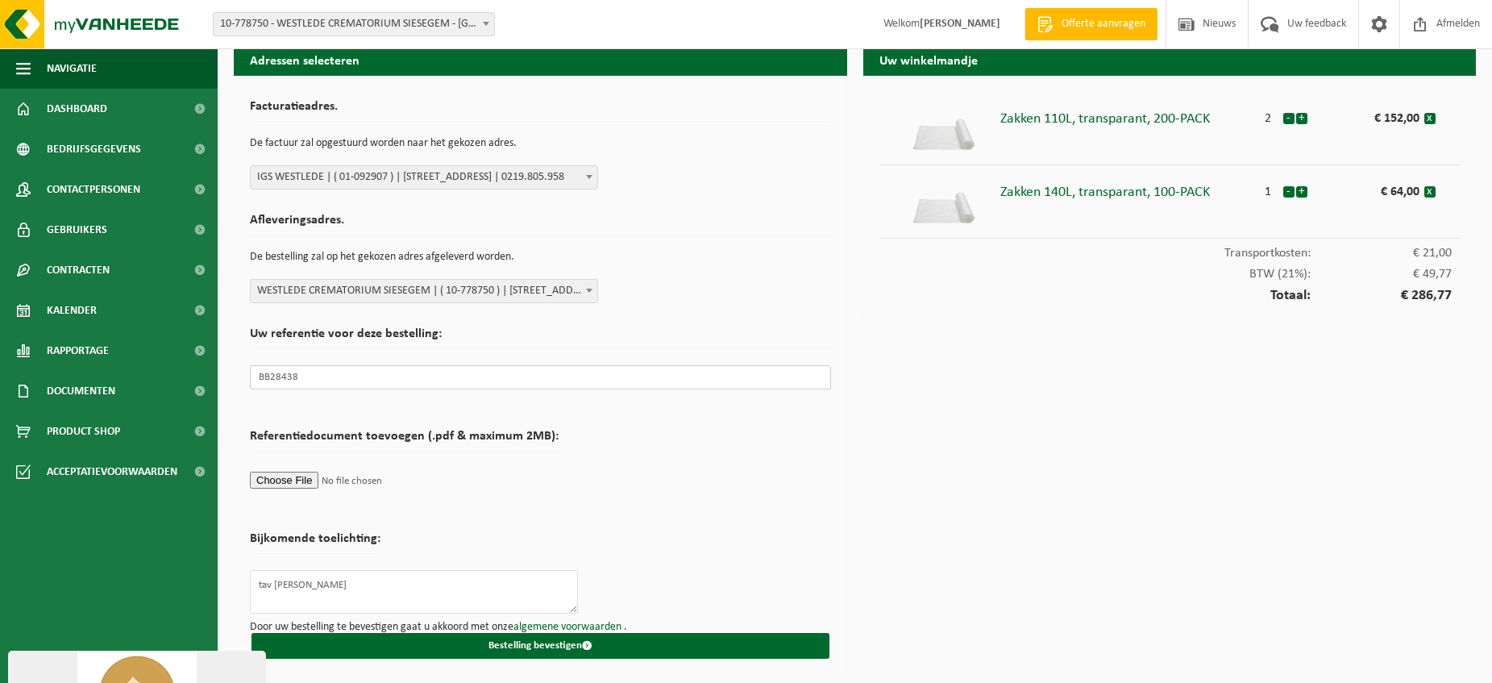
type input "BB28438"
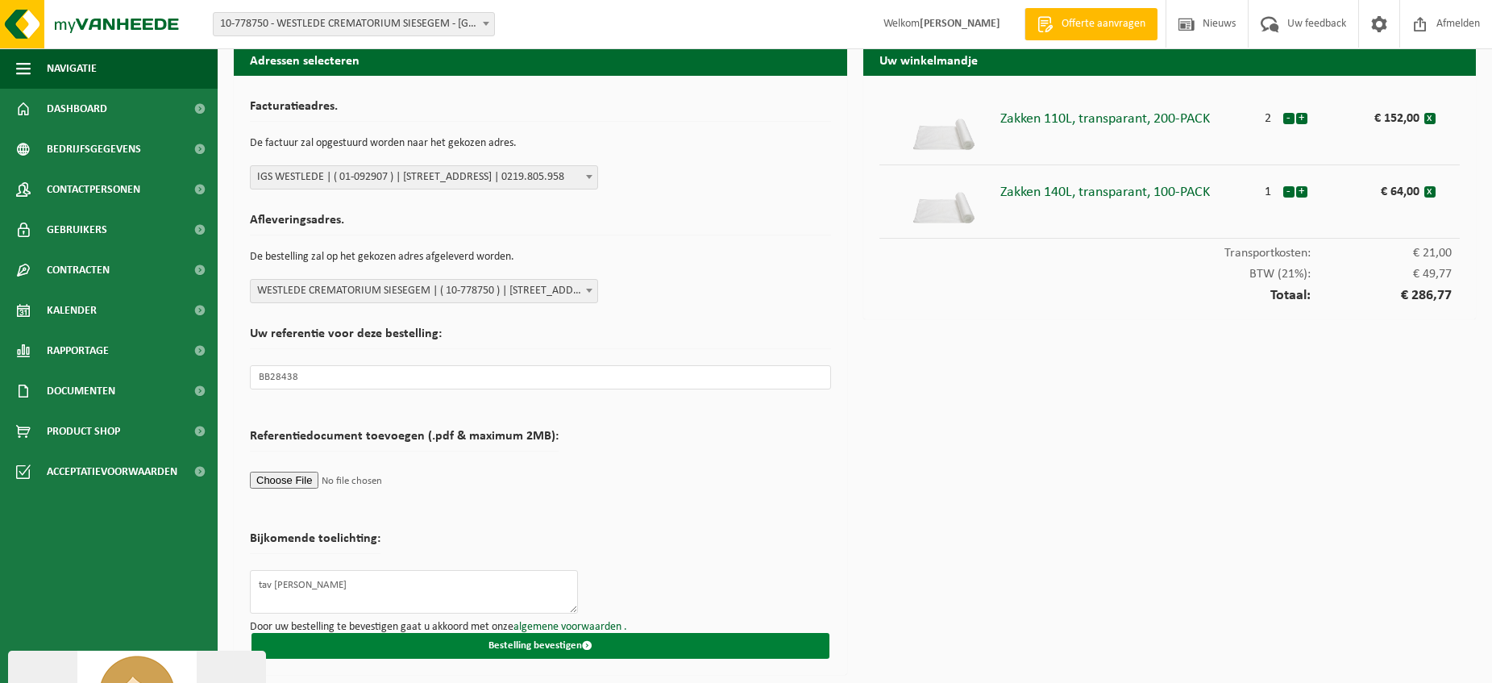
click at [541, 646] on button "Bestelling bevestigen" at bounding box center [541, 646] width 578 height 26
